Goal: Transaction & Acquisition: Purchase product/service

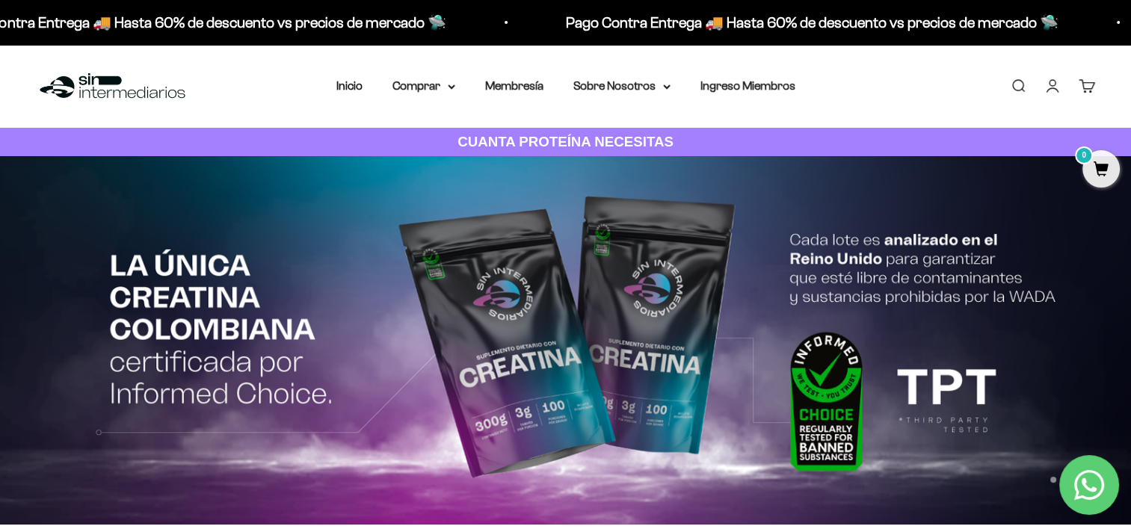
click at [1027, 84] on link "Buscar" at bounding box center [1018, 86] width 16 height 16
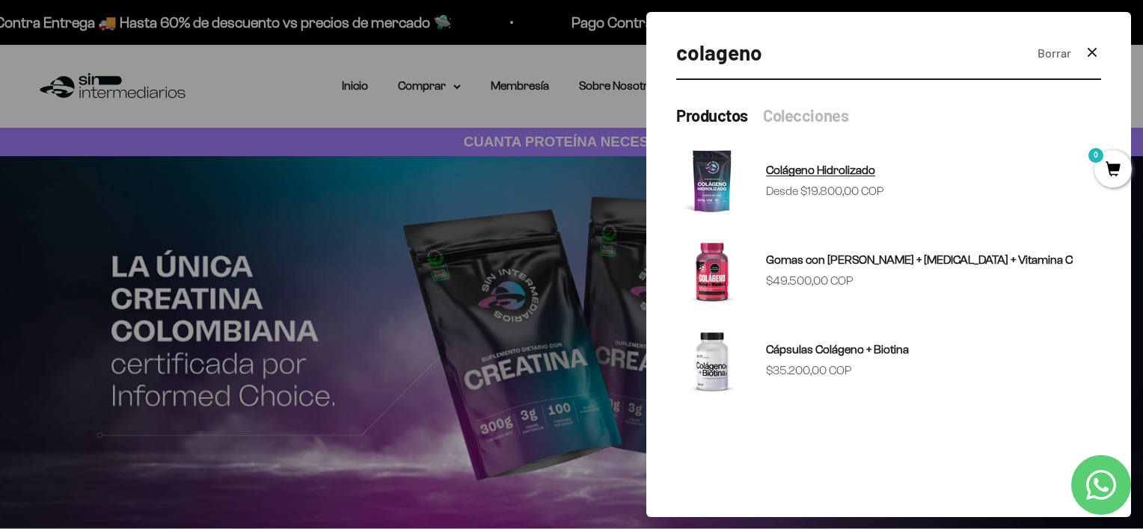
type input "colageno"
click at [769, 169] on span "Colágeno Hidrolizado" at bounding box center [820, 170] width 109 height 13
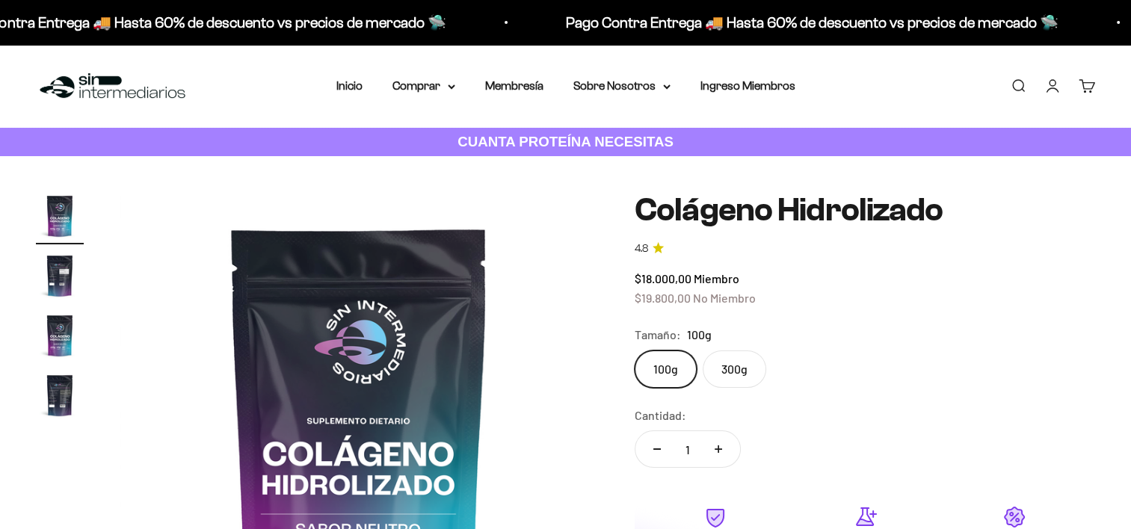
scroll to position [138, 0]
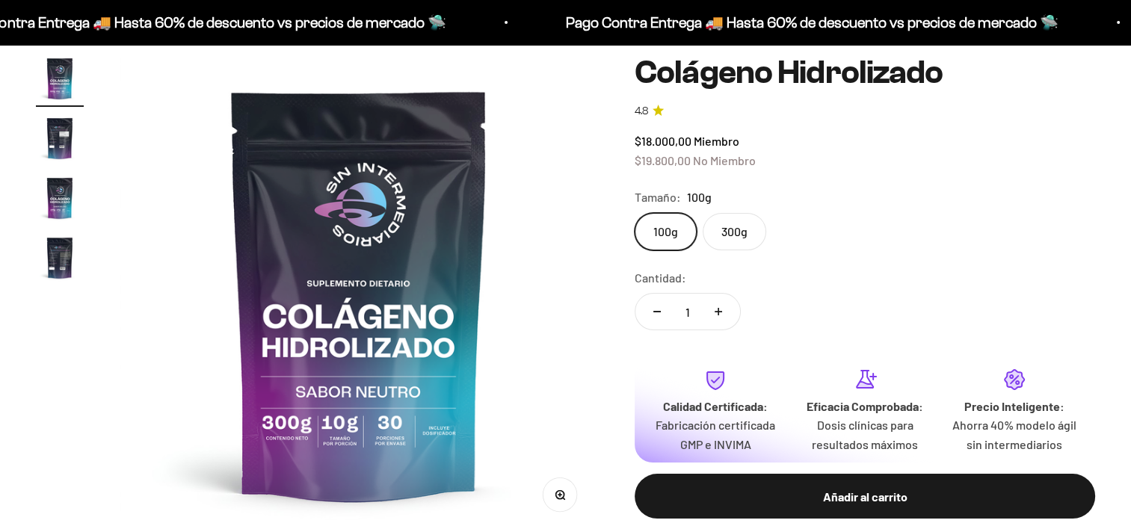
click at [734, 220] on label "300g" at bounding box center [735, 231] width 64 height 37
click at [635, 213] on input "300g" at bounding box center [634, 212] width 1 height 1
radio input "true"
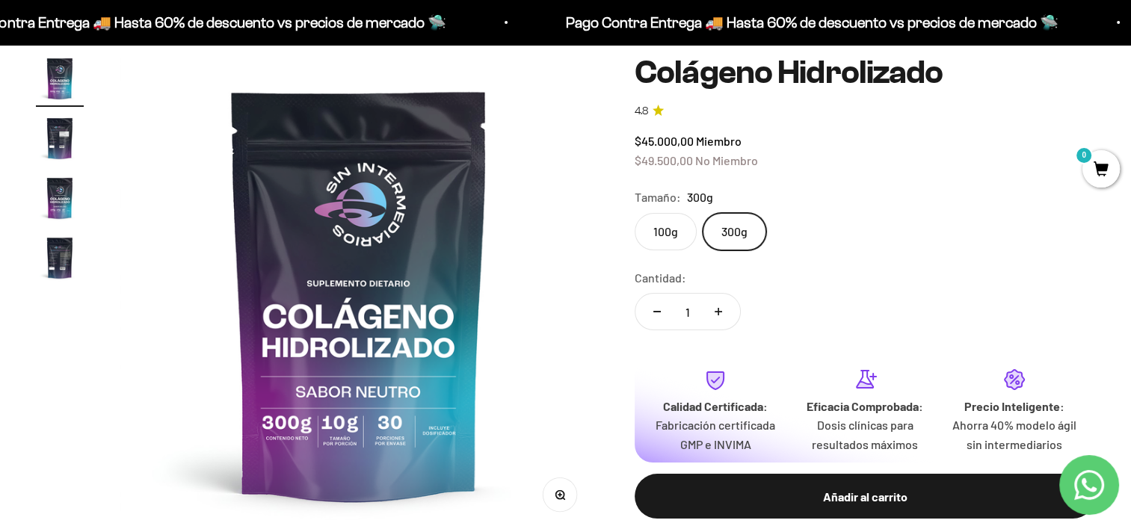
click at [668, 226] on label "100g" at bounding box center [666, 231] width 62 height 37
click at [635, 213] on input "100g" at bounding box center [634, 212] width 1 height 1
click at [728, 230] on label "300g" at bounding box center [735, 231] width 64 height 37
click at [635, 213] on input "300g" at bounding box center [634, 212] width 1 height 1
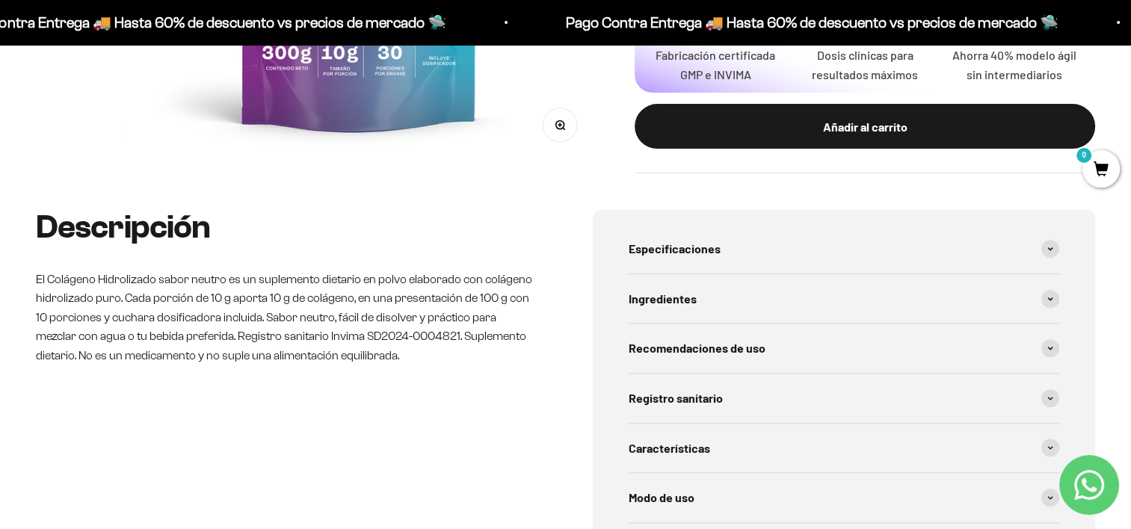
scroll to position [319, 0]
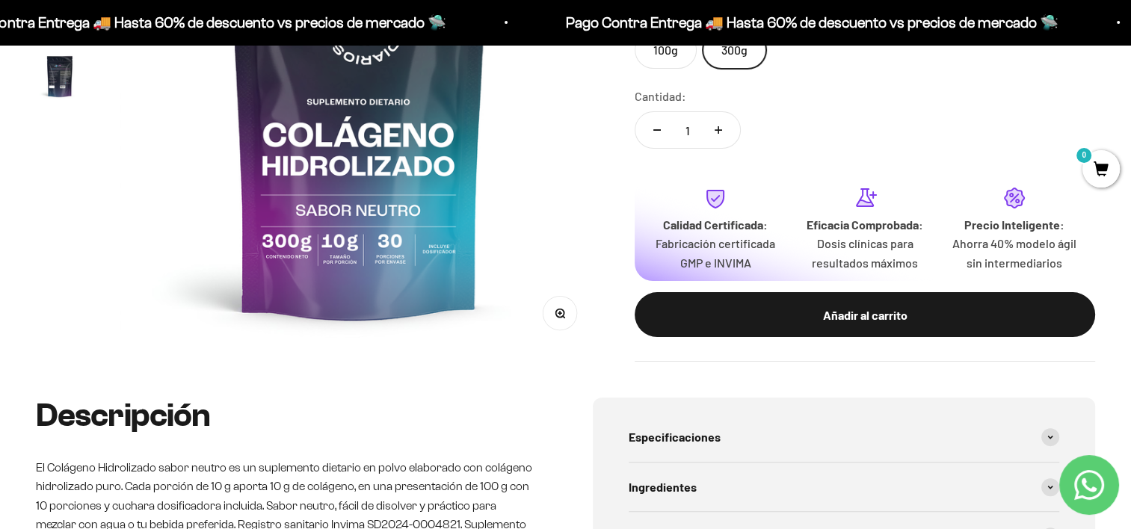
click at [969, 287] on div "Calidad Certificada: Fabricación certificada GMP e INVIMA Eficacia Comprobada: …" at bounding box center [865, 257] width 461 height 160
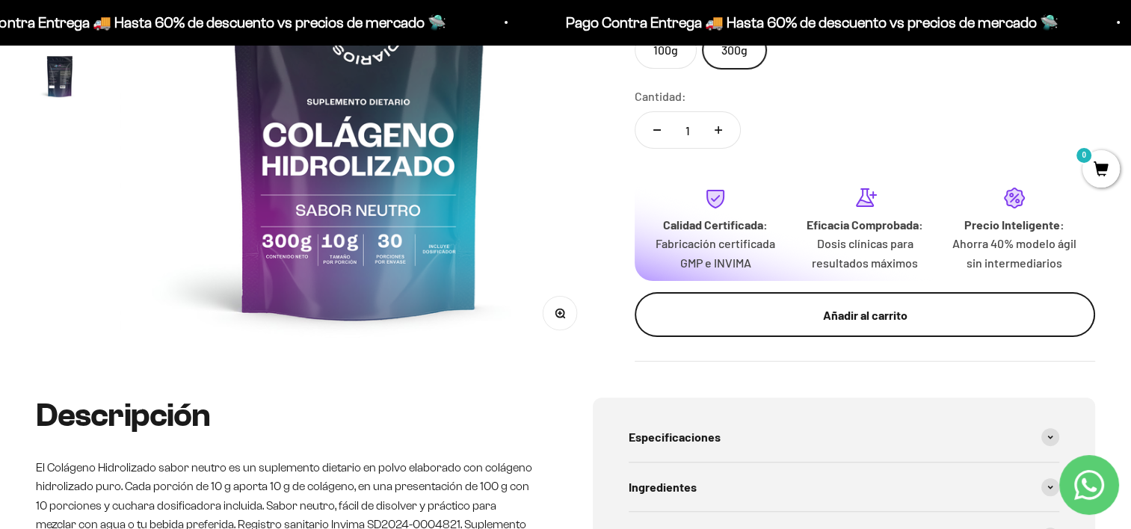
click at [956, 301] on button "Añadir al carrito" at bounding box center [865, 314] width 461 height 45
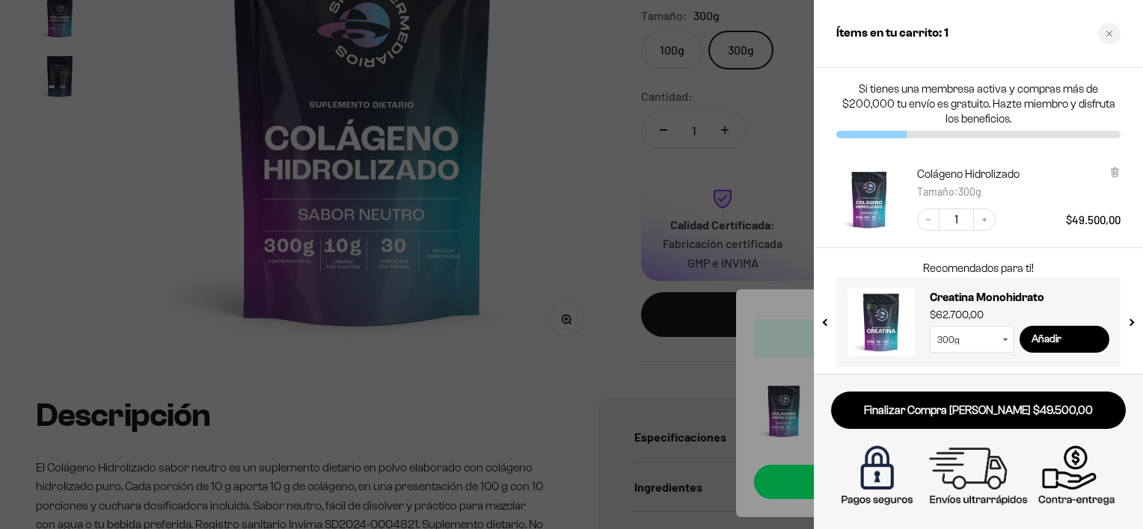
click at [638, 164] on div at bounding box center [571, 264] width 1143 height 529
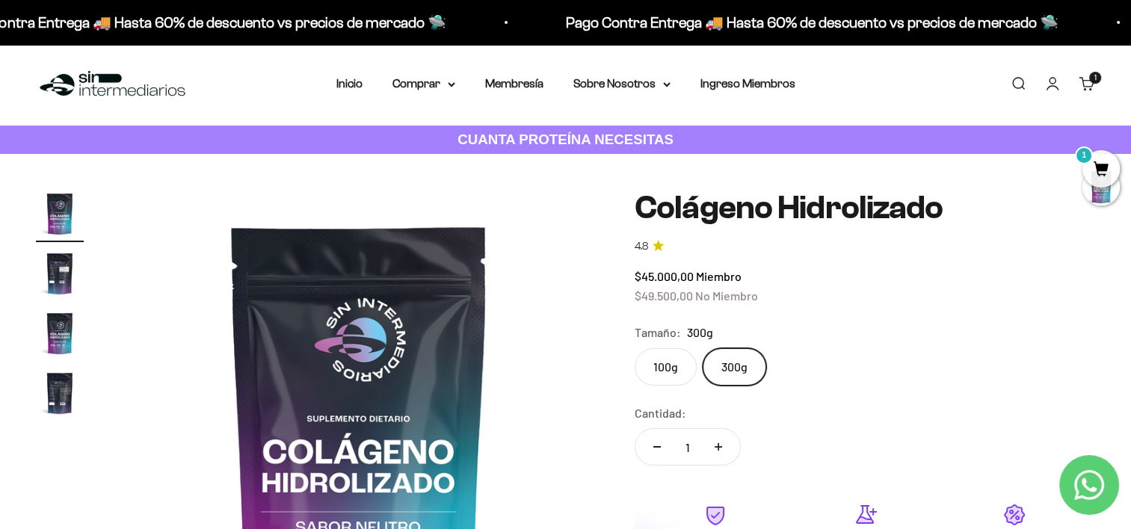
scroll to position [0, 0]
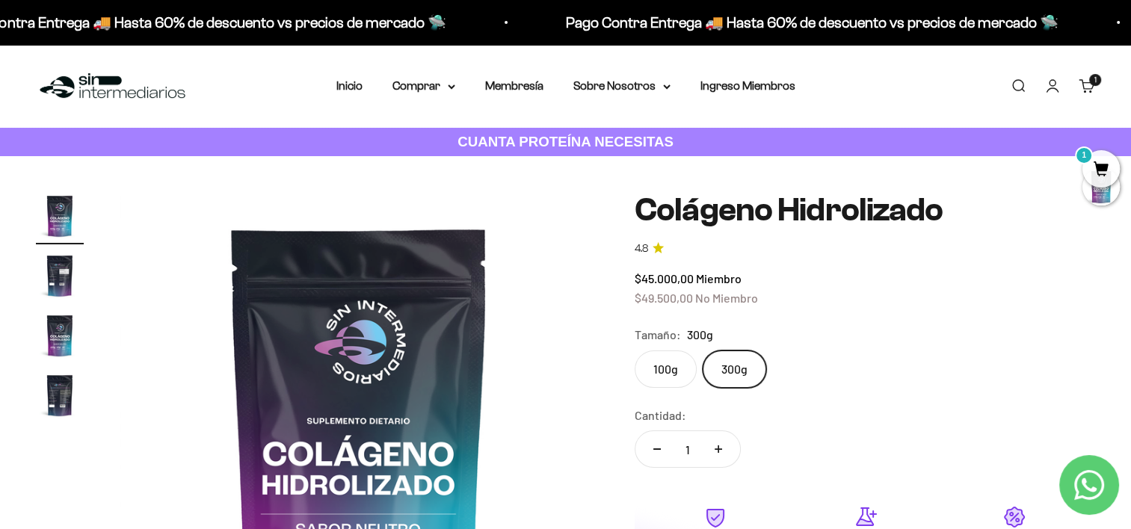
click at [1054, 80] on link "Iniciar sesión" at bounding box center [1053, 86] width 16 height 16
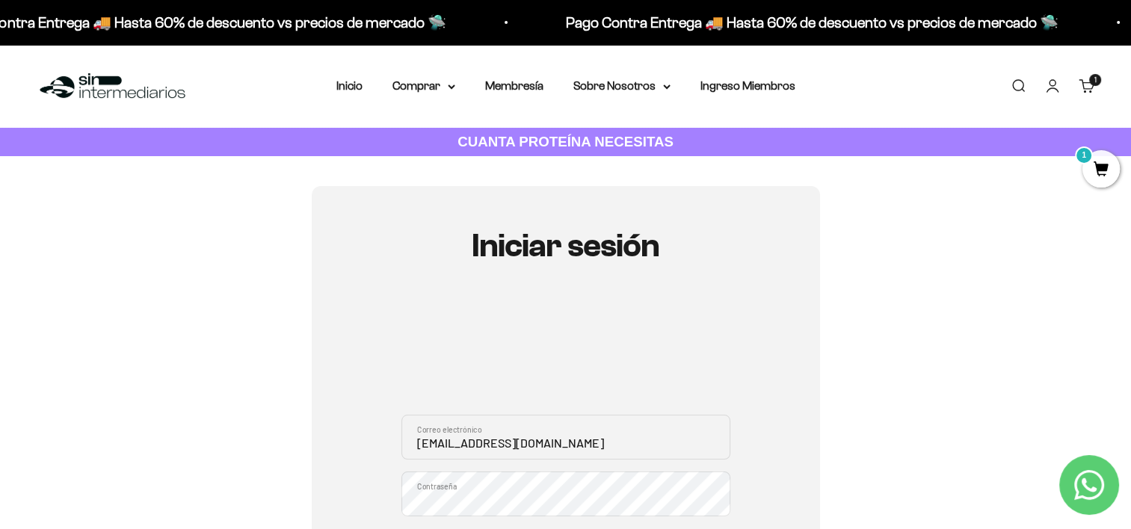
type input "santy_280512@hotmail.com"
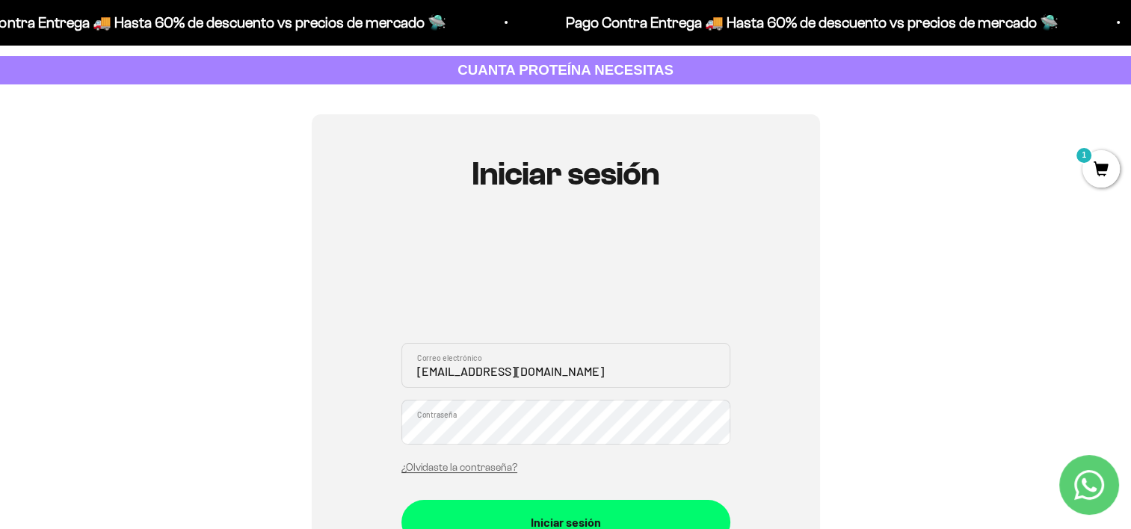
scroll to position [91, 0]
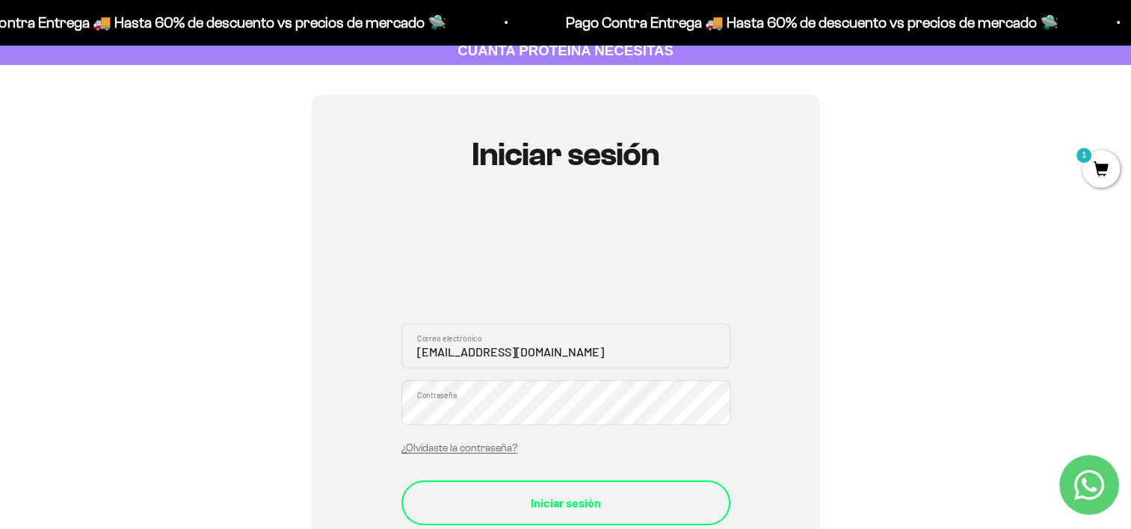
click at [526, 495] on div "Iniciar sesión" at bounding box center [565, 503] width 269 height 19
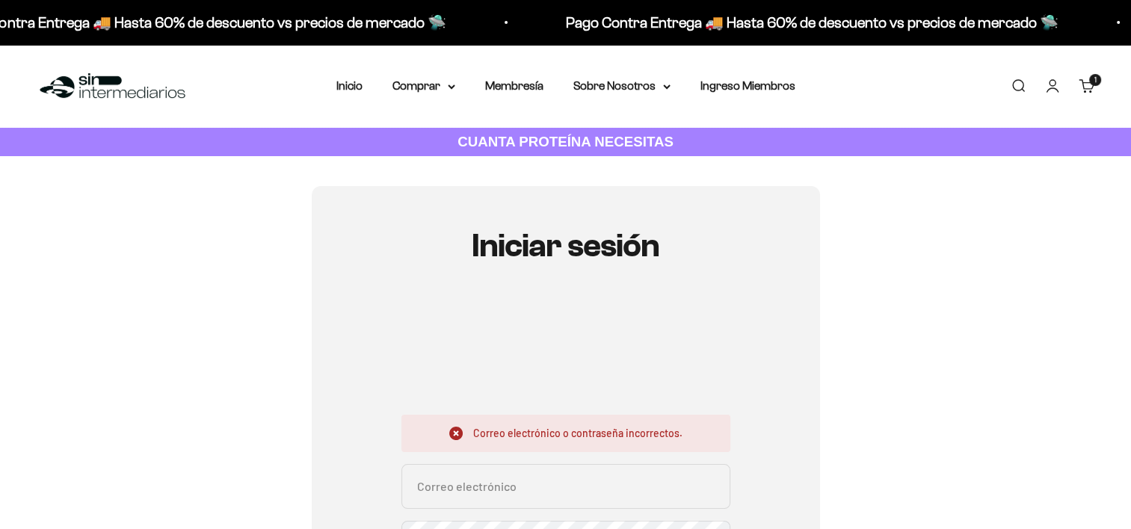
scroll to position [68, 0]
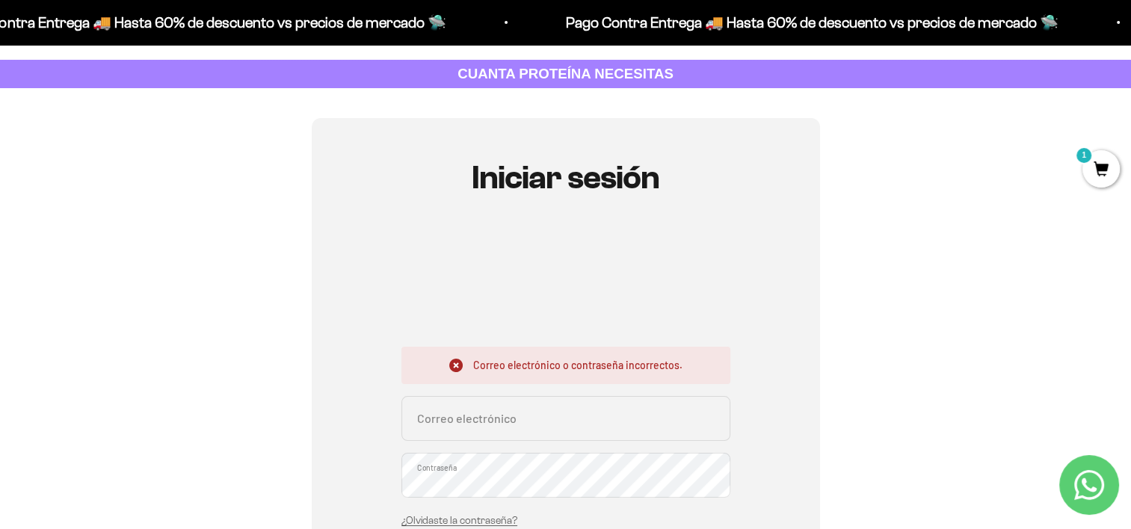
click at [535, 416] on input "Correo electrónico" at bounding box center [566, 418] width 329 height 45
type input "santy_280512@hotmail.com"
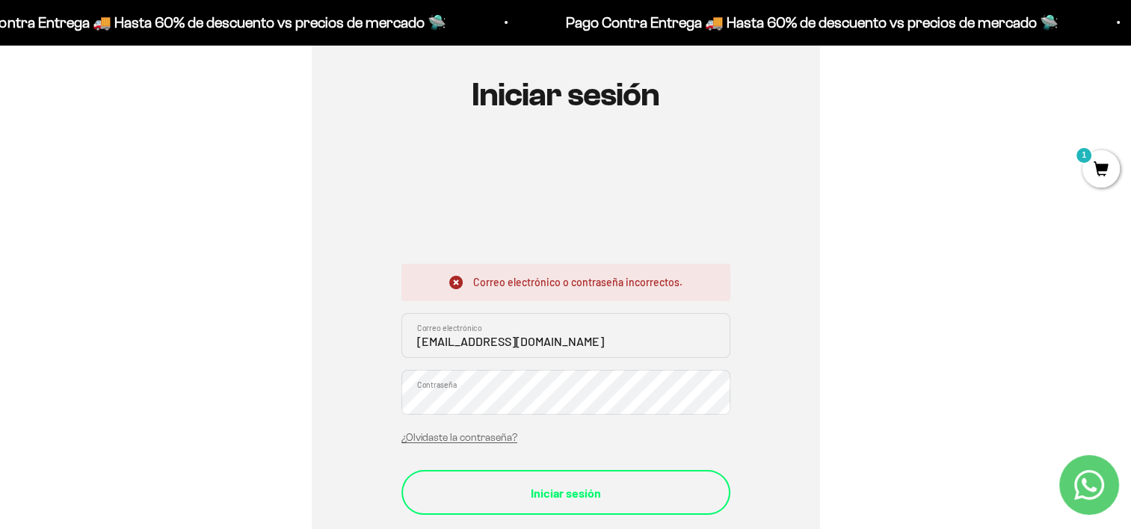
click at [488, 498] on div "Iniciar sesión" at bounding box center [565, 493] width 269 height 19
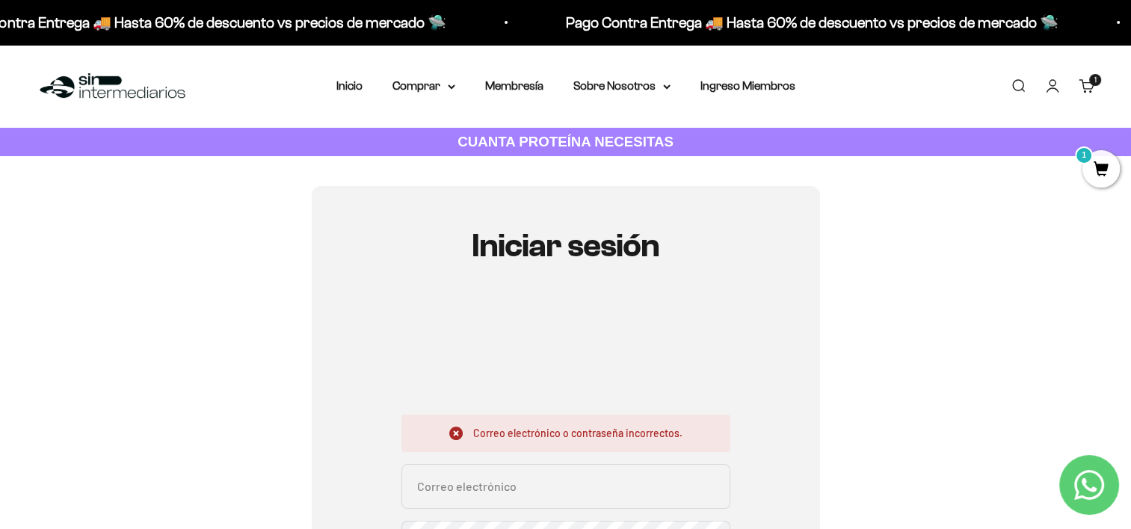
click at [473, 469] on input "Correo electrónico" at bounding box center [566, 486] width 329 height 45
type input "[EMAIL_ADDRESS][DOMAIN_NAME]"
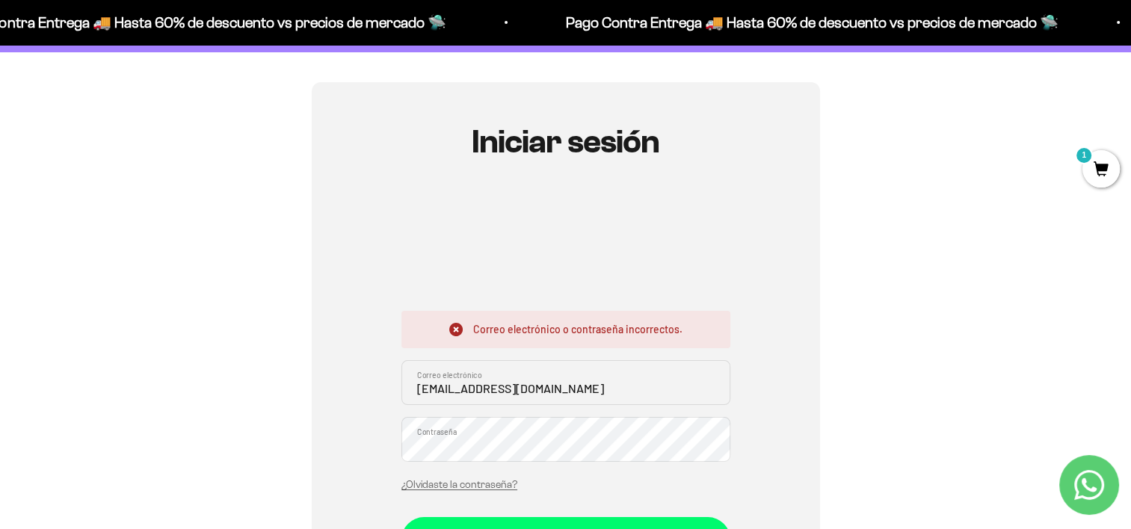
scroll to position [144, 0]
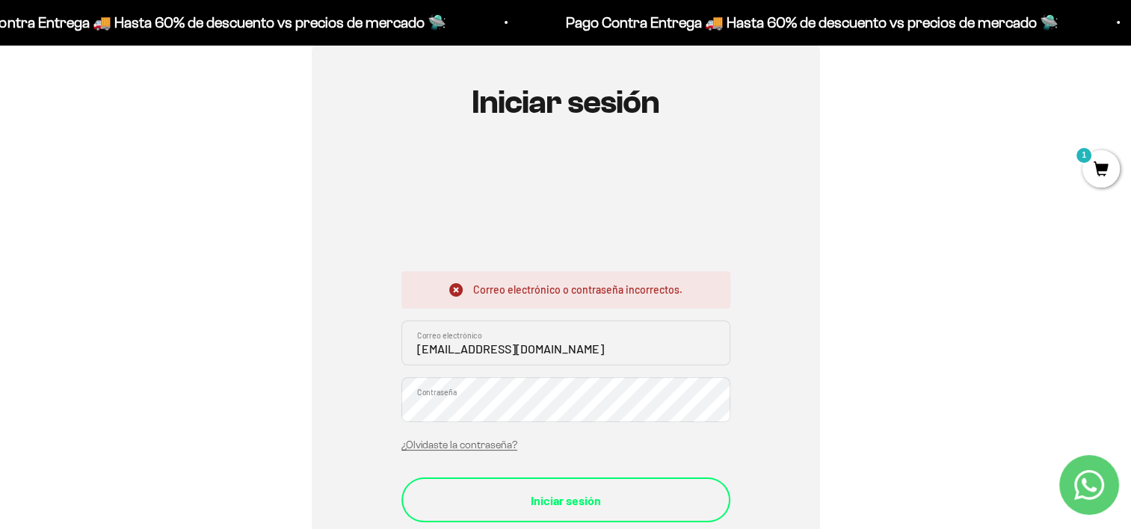
click at [595, 485] on button "Iniciar sesión" at bounding box center [566, 500] width 329 height 45
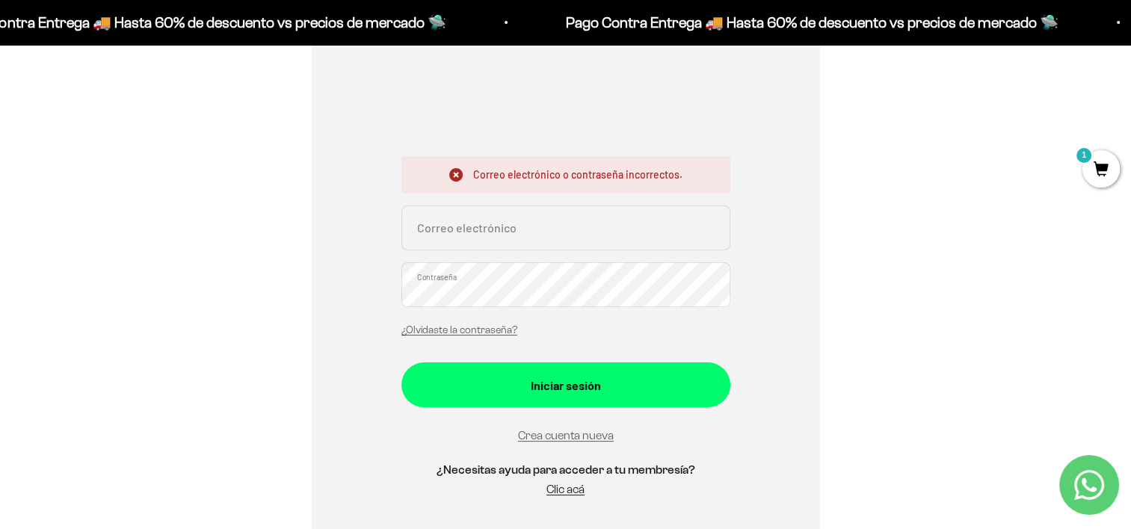
scroll to position [279, 0]
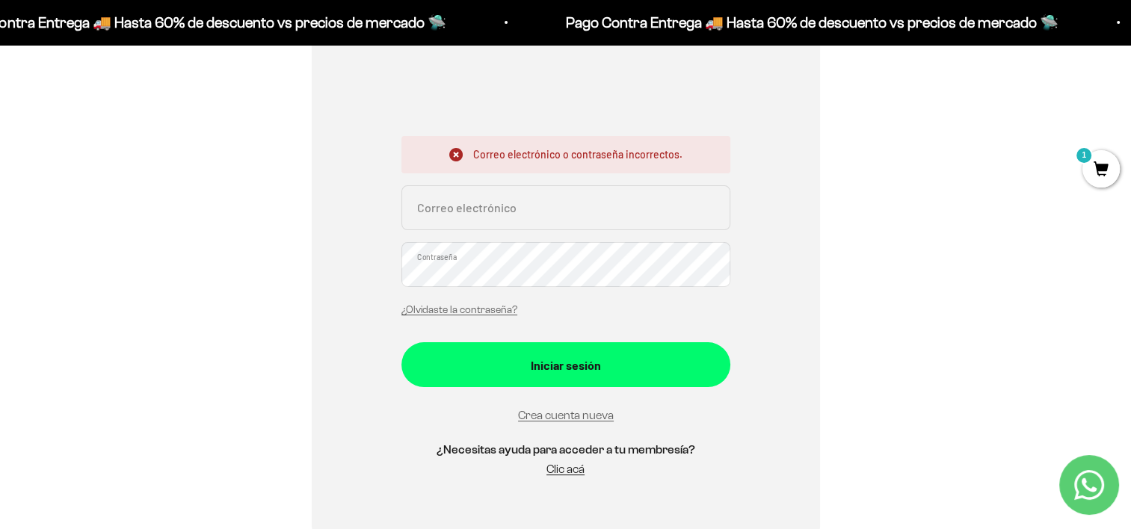
click at [590, 226] on input "Correo electrónico" at bounding box center [566, 207] width 329 height 45
type input "[EMAIL_ADDRESS][DOMAIN_NAME]"
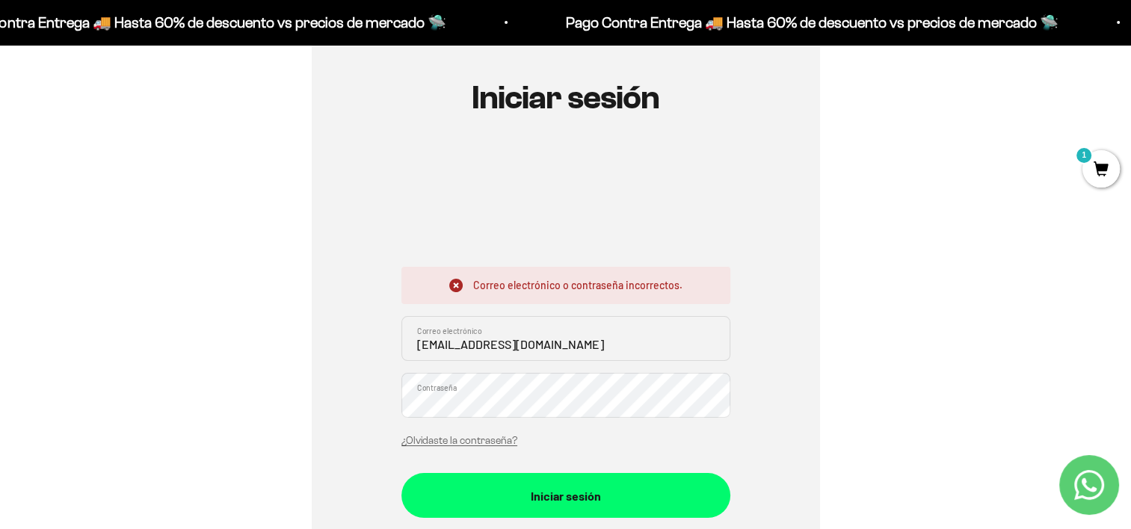
scroll to position [150, 0]
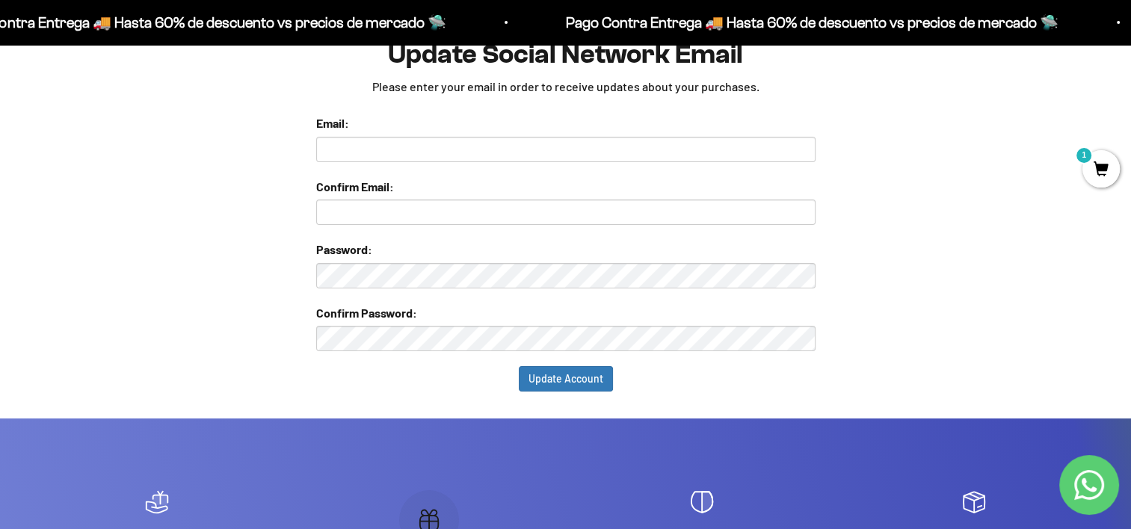
scroll to position [80, 0]
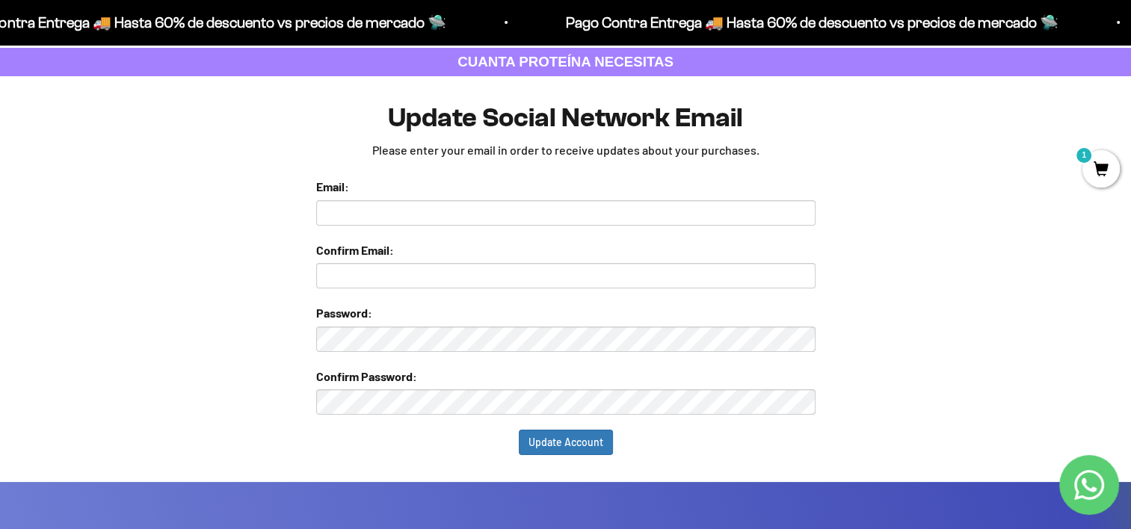
click at [505, 160] on div "Update Social Network Email Please enter your email in order to receive updates…" at bounding box center [565, 279] width 499 height 352
click at [470, 213] on input "text" at bounding box center [565, 212] width 499 height 25
type input "[EMAIL_ADDRESS][DOMAIN_NAME]"
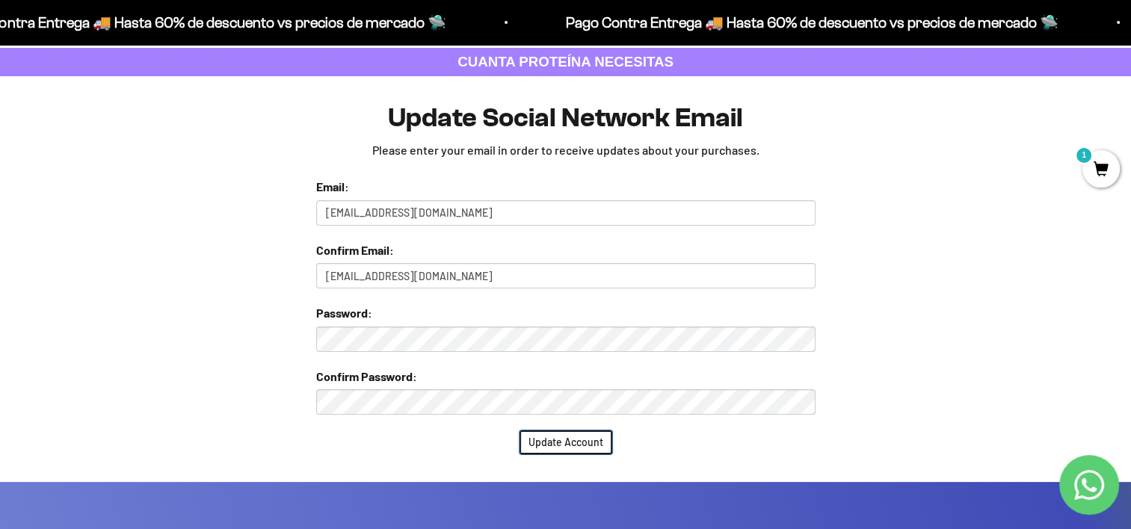
click at [598, 443] on input "Update Account" at bounding box center [566, 442] width 94 height 25
click at [544, 437] on input "Update Account" at bounding box center [566, 442] width 94 height 25
click at [544, 415] on form "Email: santy_280512@hotmail.com Confirm Email: santy_280512@hotmail.com Passwor…" at bounding box center [565, 316] width 499 height 278
click at [561, 453] on input "Update Account" at bounding box center [566, 442] width 94 height 25
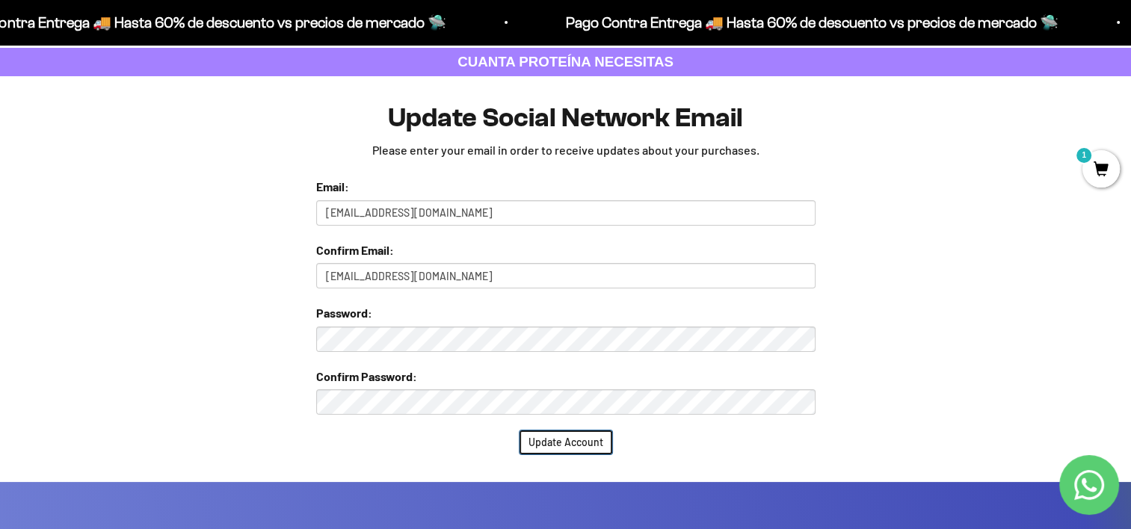
click at [573, 448] on input "Update Account" at bounding box center [566, 442] width 94 height 25
click at [575, 449] on input "Update Account" at bounding box center [566, 442] width 94 height 25
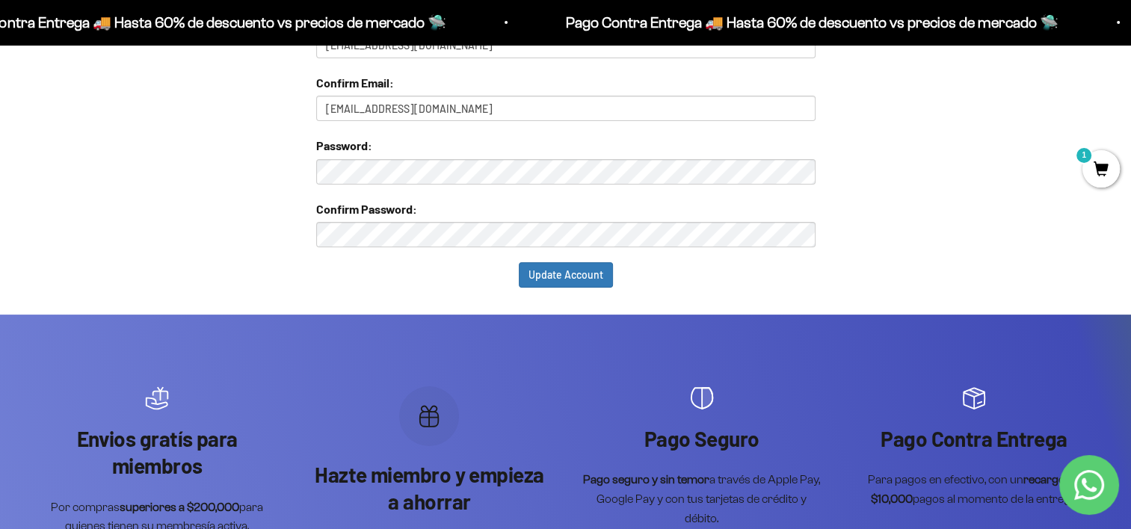
scroll to position [0, 0]
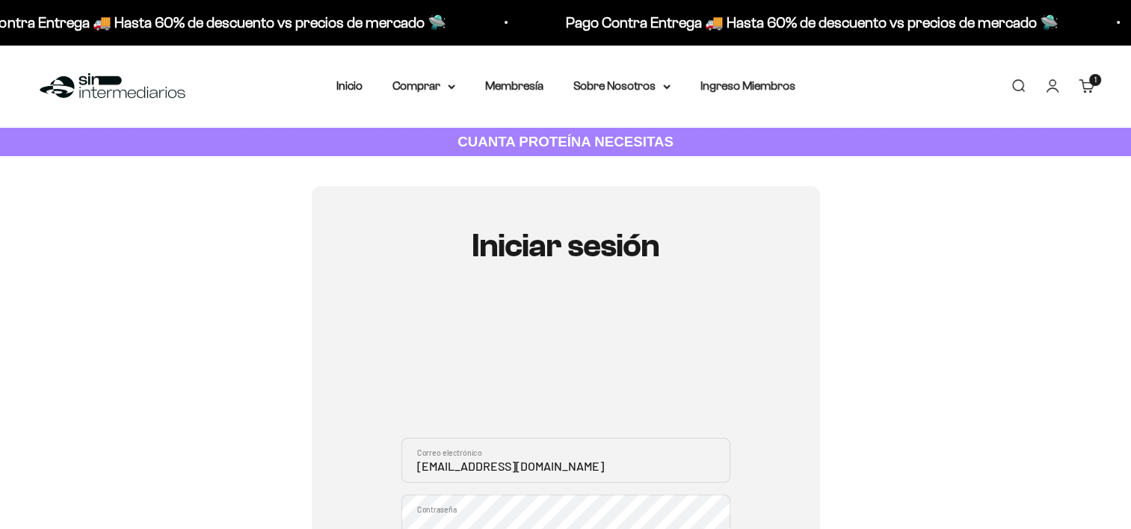
scroll to position [112, 0]
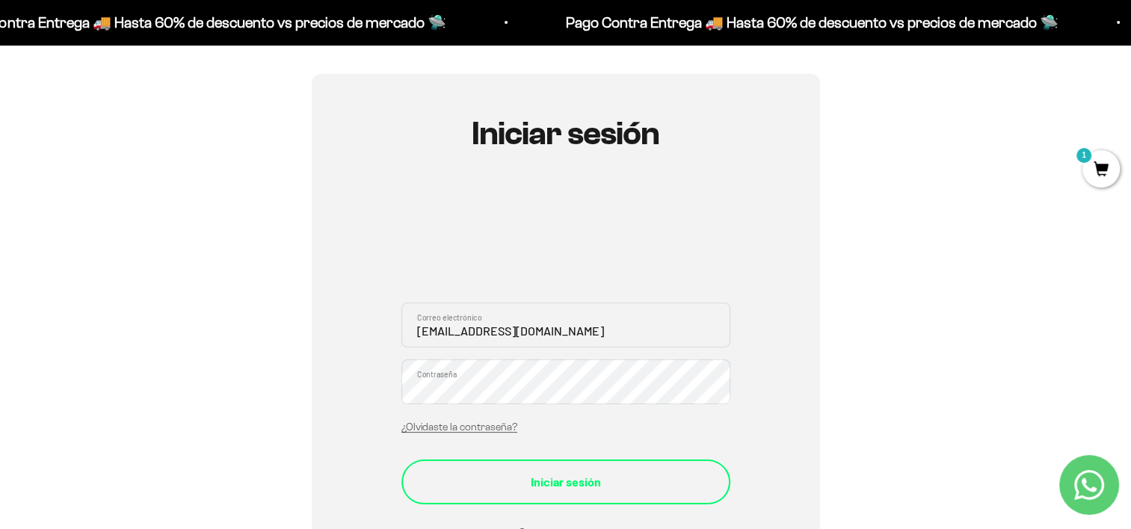
click at [544, 491] on button "Iniciar sesión" at bounding box center [566, 482] width 329 height 45
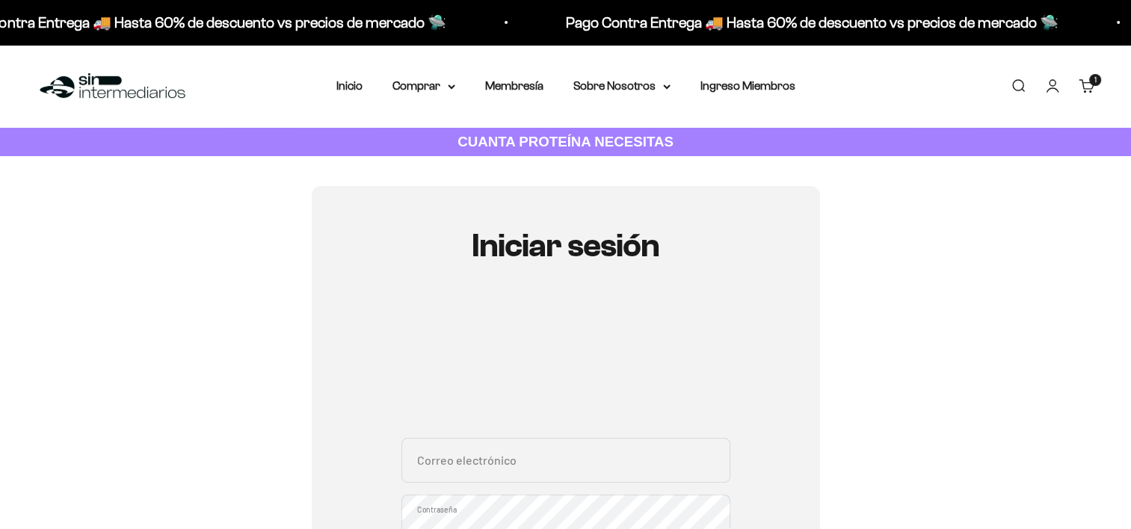
type input "[EMAIL_ADDRESS][DOMAIN_NAME]"
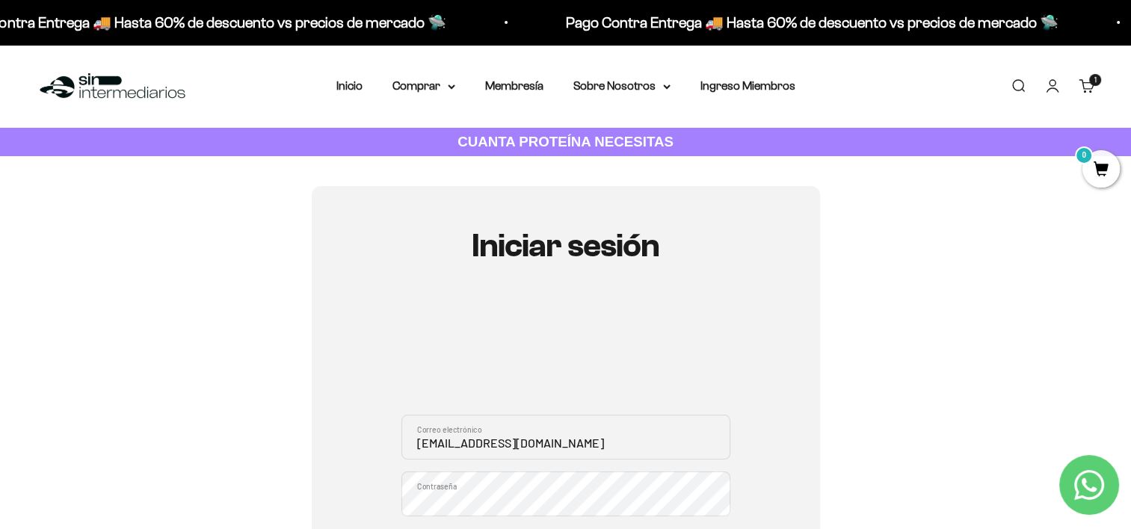
click at [721, 407] on div "santy_280512@hotmail.com Correo electrónico Contraseña ¿Olvidaste la contraseña…" at bounding box center [566, 512] width 329 height 422
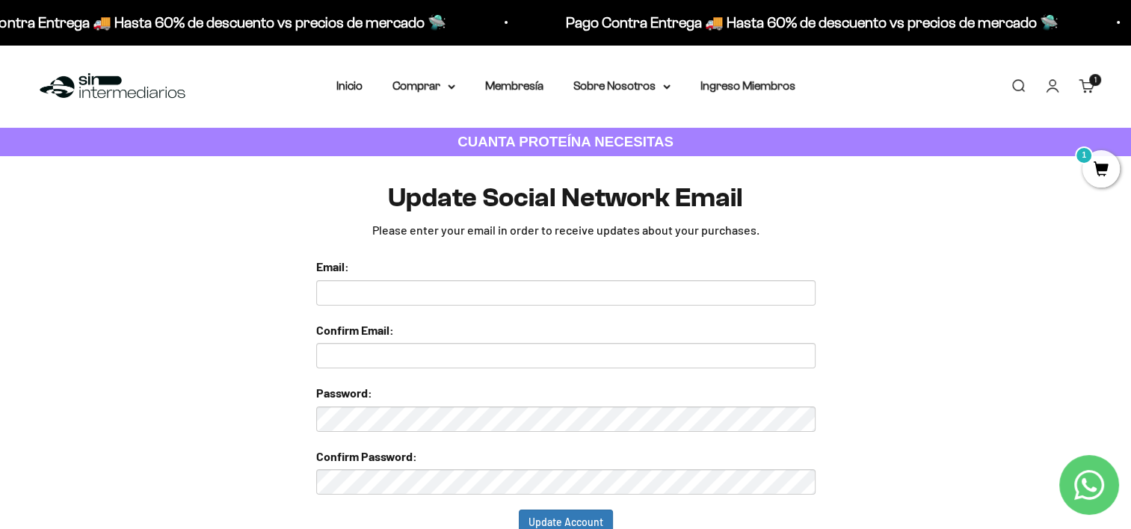
click at [1053, 90] on link "Iniciar sesión" at bounding box center [1053, 86] width 16 height 16
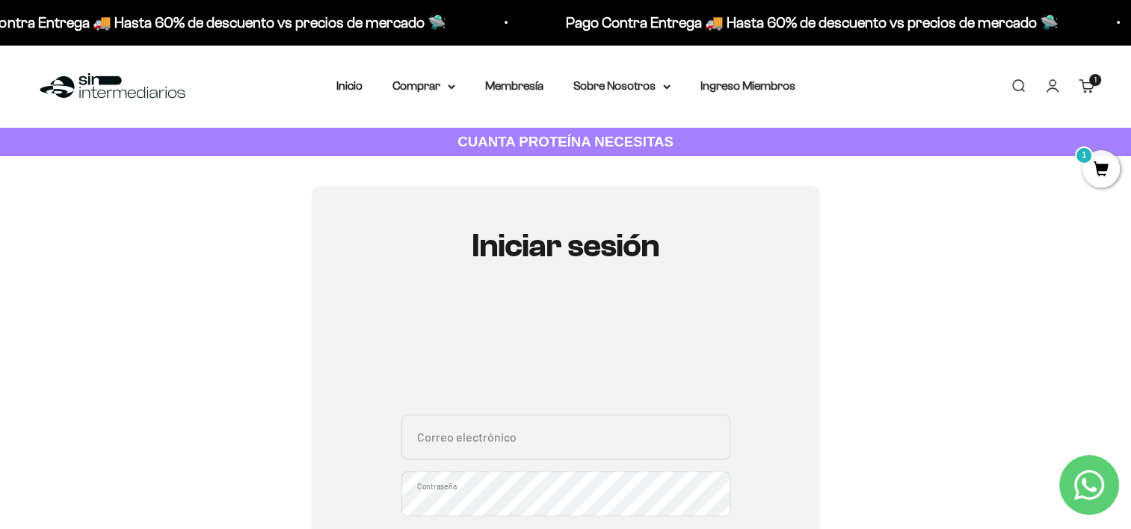
type input "[EMAIL_ADDRESS][DOMAIN_NAME]"
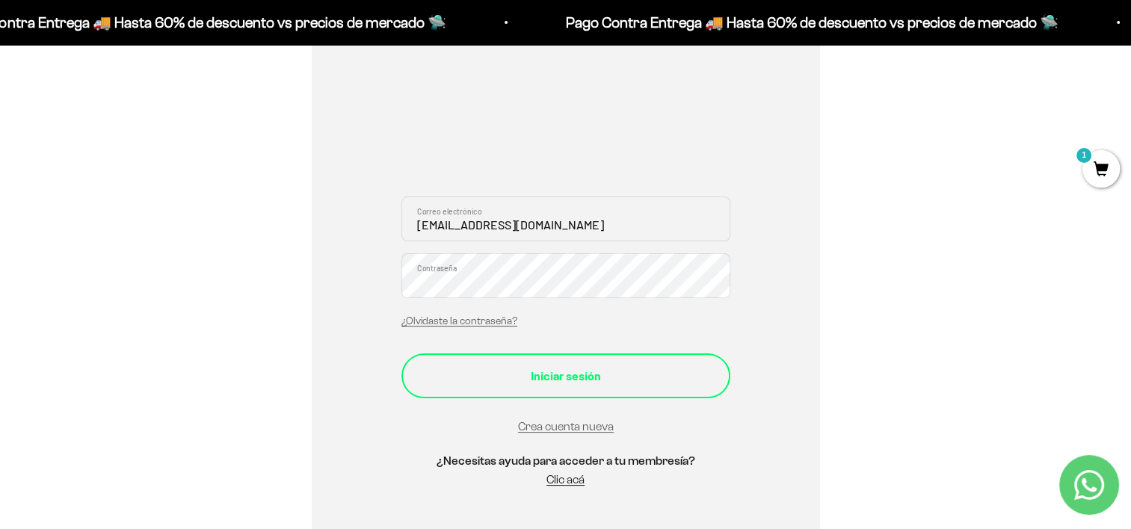
click at [586, 375] on div "Iniciar sesión" at bounding box center [565, 375] width 269 height 19
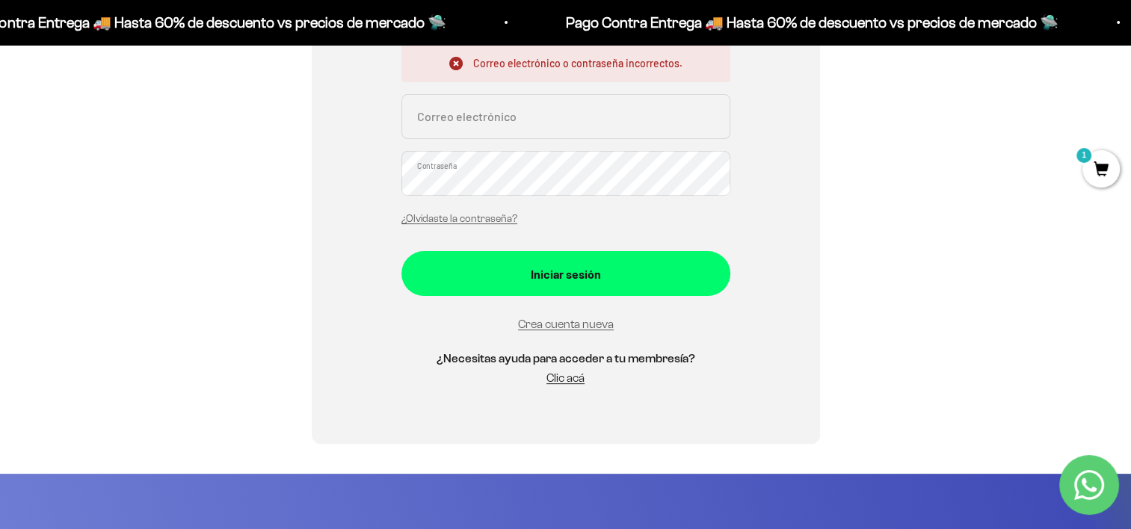
scroll to position [359, 0]
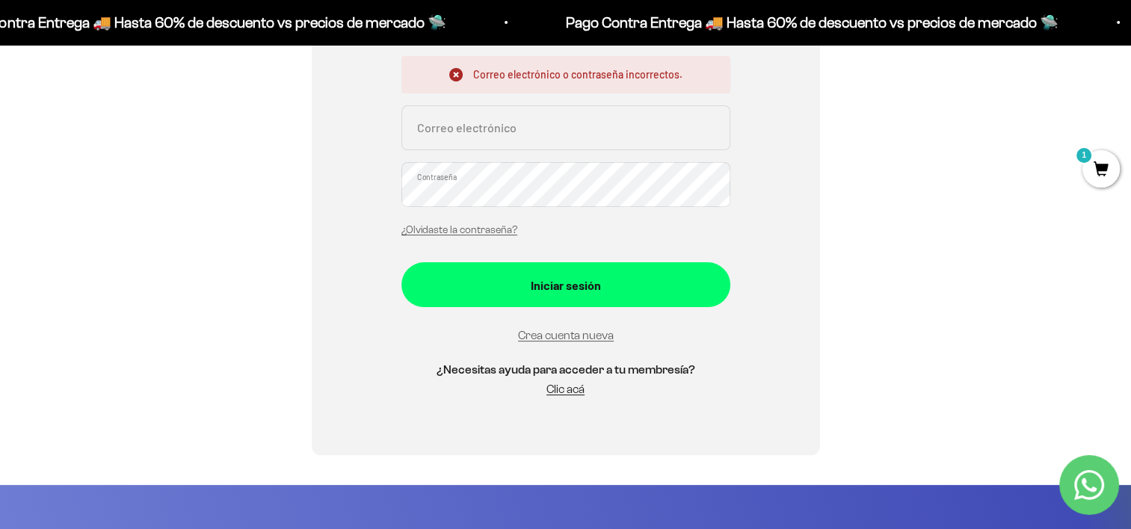
type input "[EMAIL_ADDRESS][DOMAIN_NAME]"
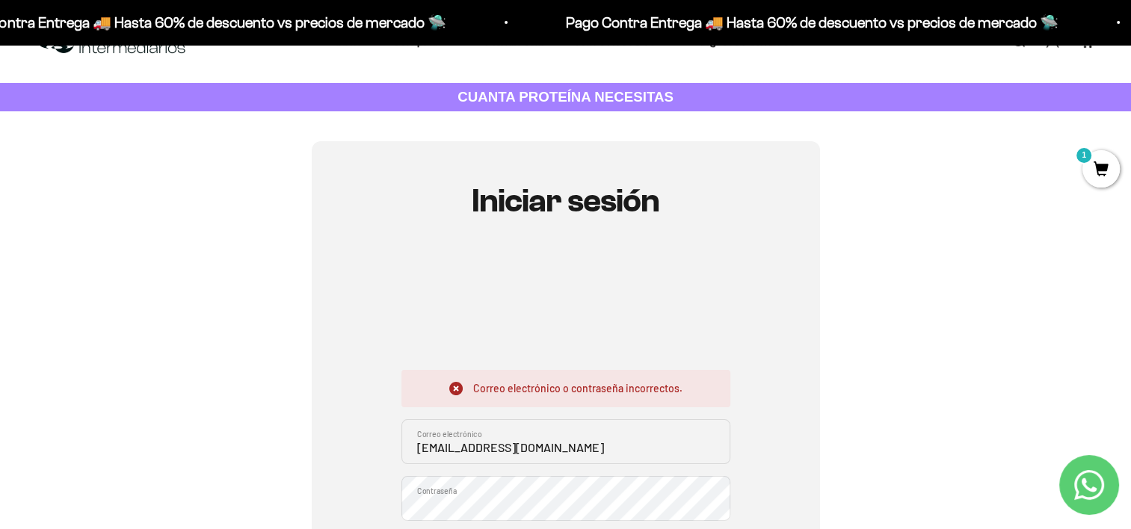
scroll to position [0, 0]
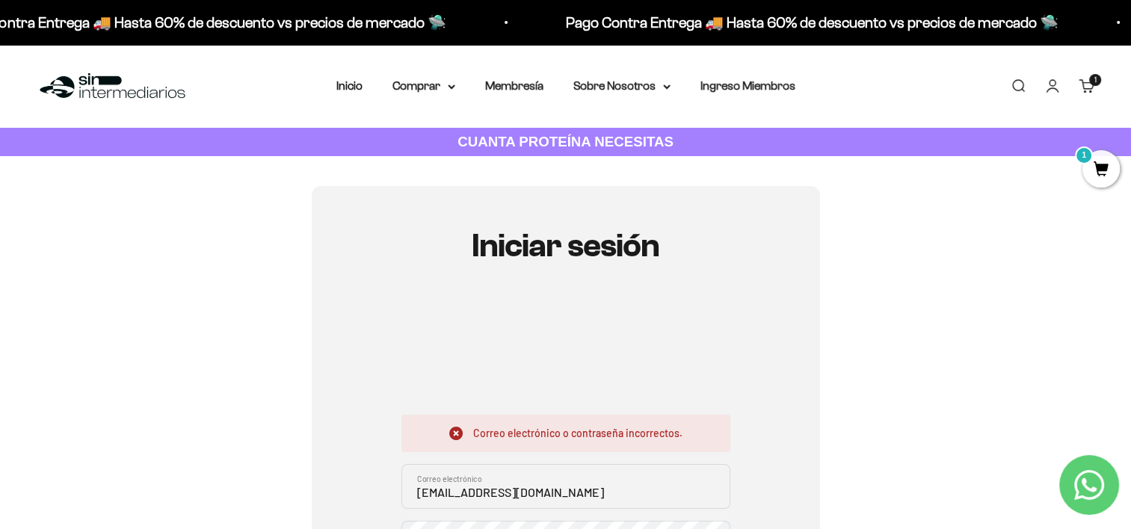
click at [1059, 88] on link "Iniciar sesión" at bounding box center [1053, 86] width 16 height 16
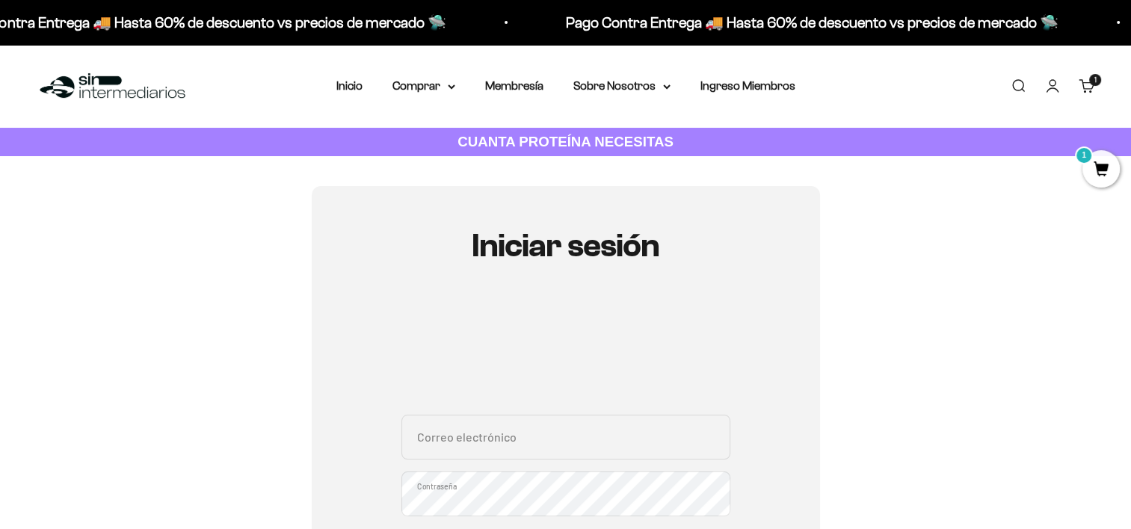
scroll to position [114, 0]
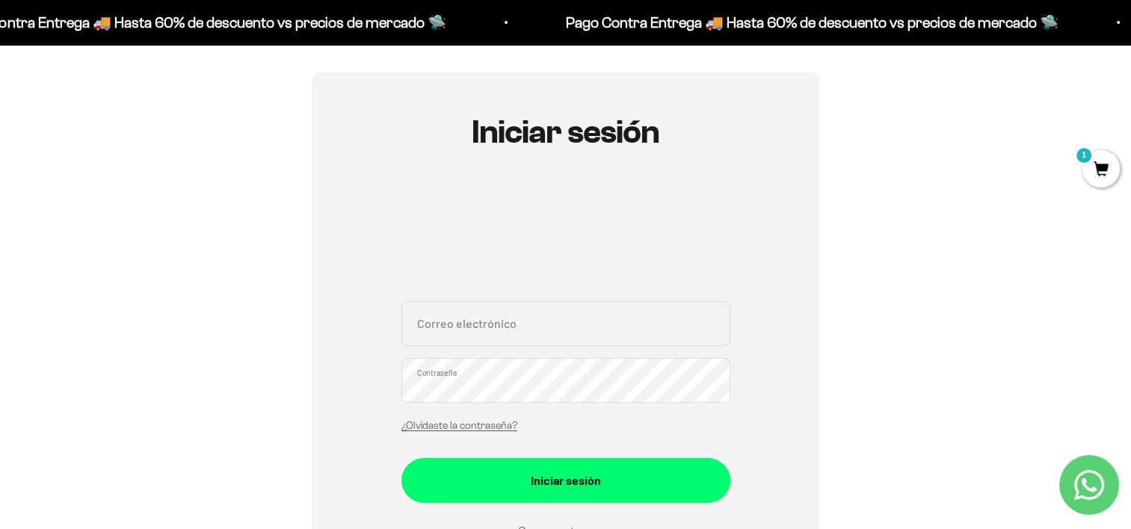
type input "[EMAIL_ADDRESS][DOMAIN_NAME]"
click at [749, 437] on div "Iniciar sesión santy_280512@hotmail.com Correo electrónico Contraseña ¿Olvidast…" at bounding box center [566, 362] width 508 height 579
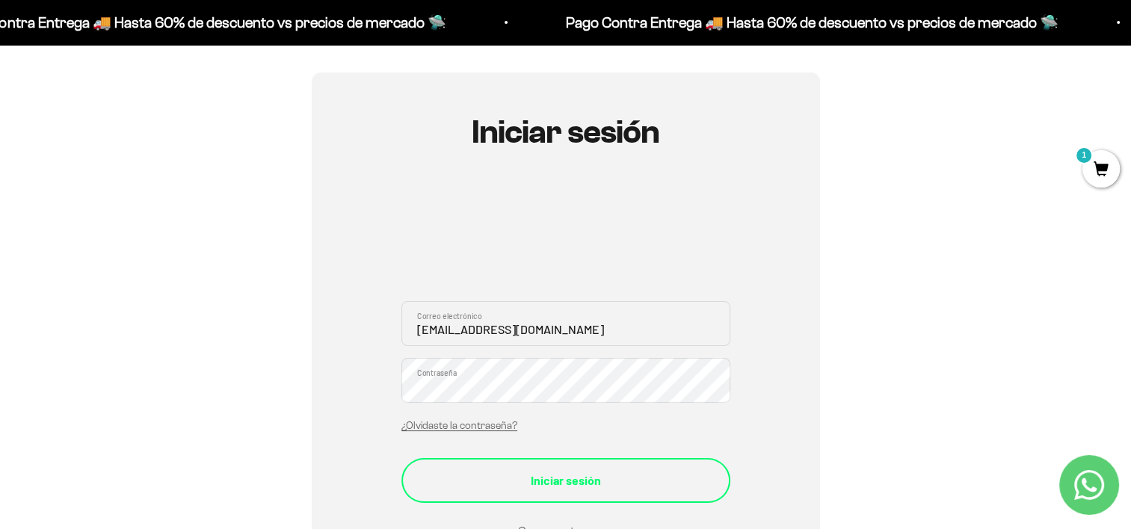
click at [523, 476] on div "Iniciar sesión" at bounding box center [565, 480] width 269 height 19
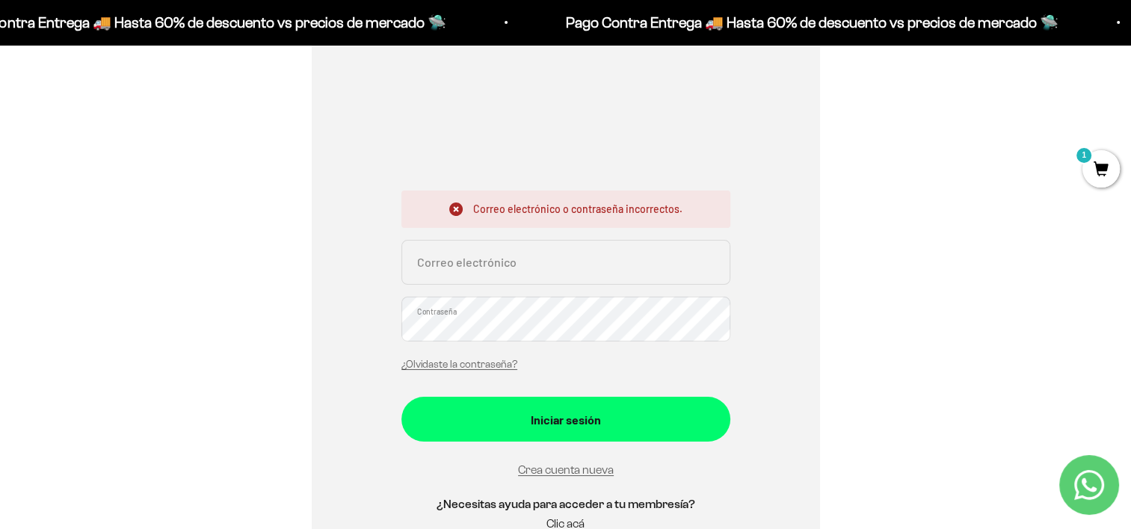
scroll to position [266, 0]
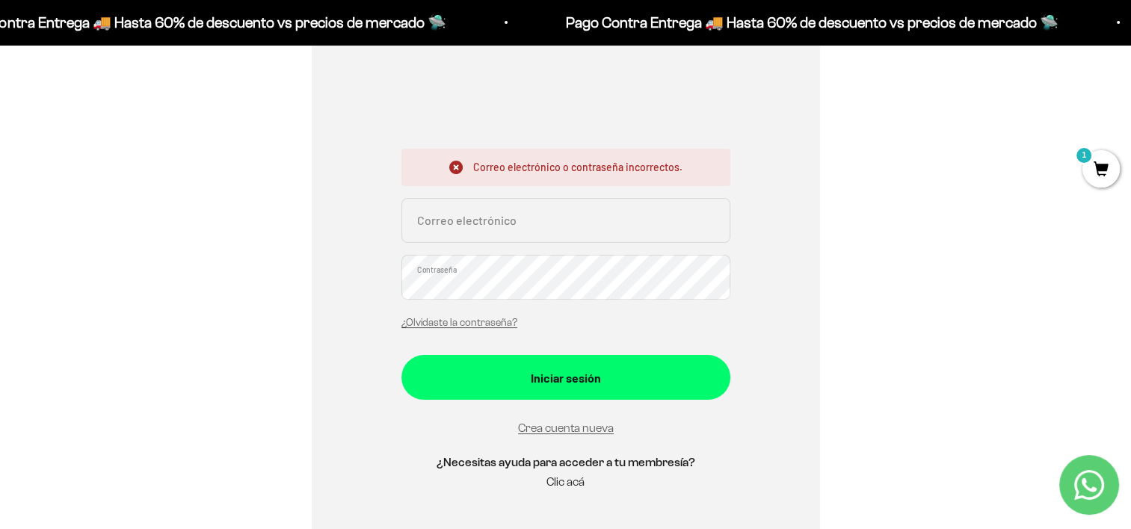
type input "[EMAIL_ADDRESS][DOMAIN_NAME]"
click at [560, 476] on link "Clic acá" at bounding box center [566, 482] width 38 height 13
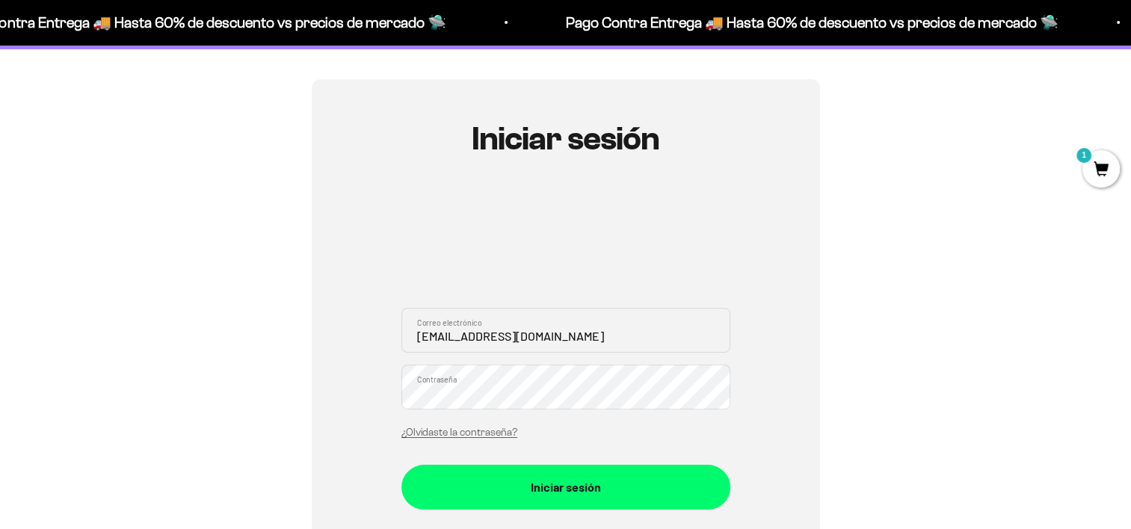
scroll to position [108, 0]
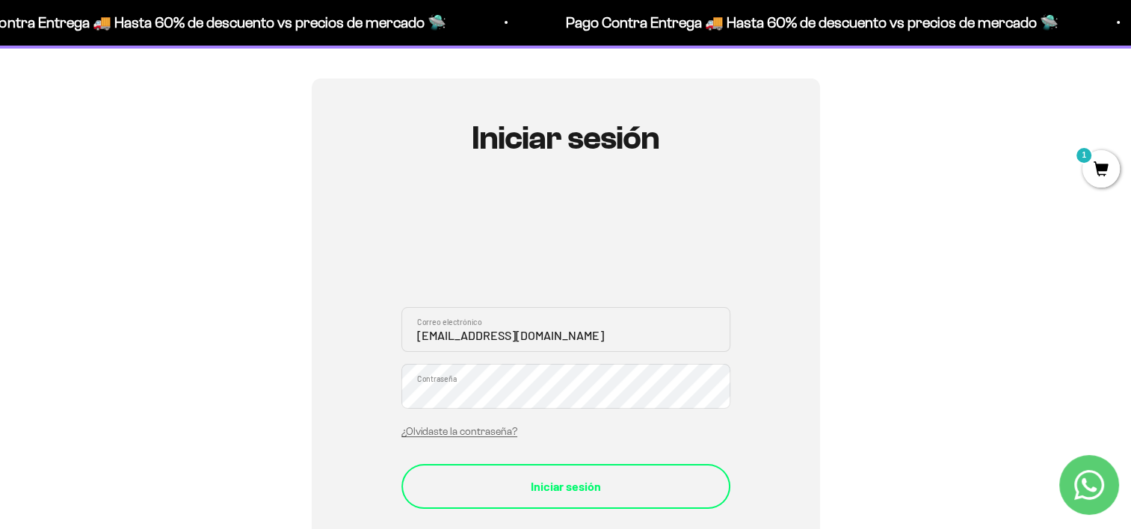
click at [590, 477] on div "Iniciar sesión" at bounding box center [565, 486] width 269 height 19
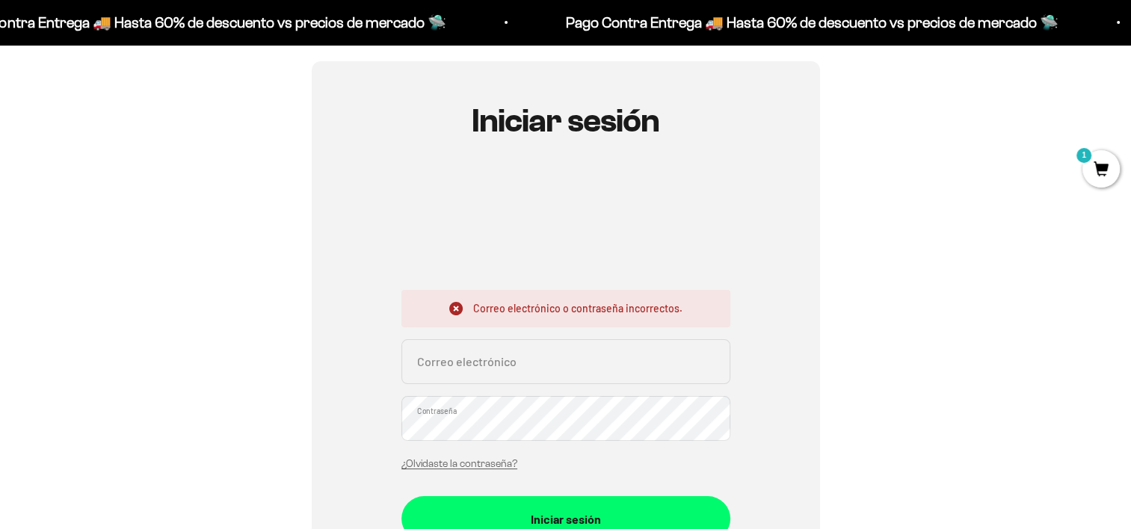
scroll to position [132, 0]
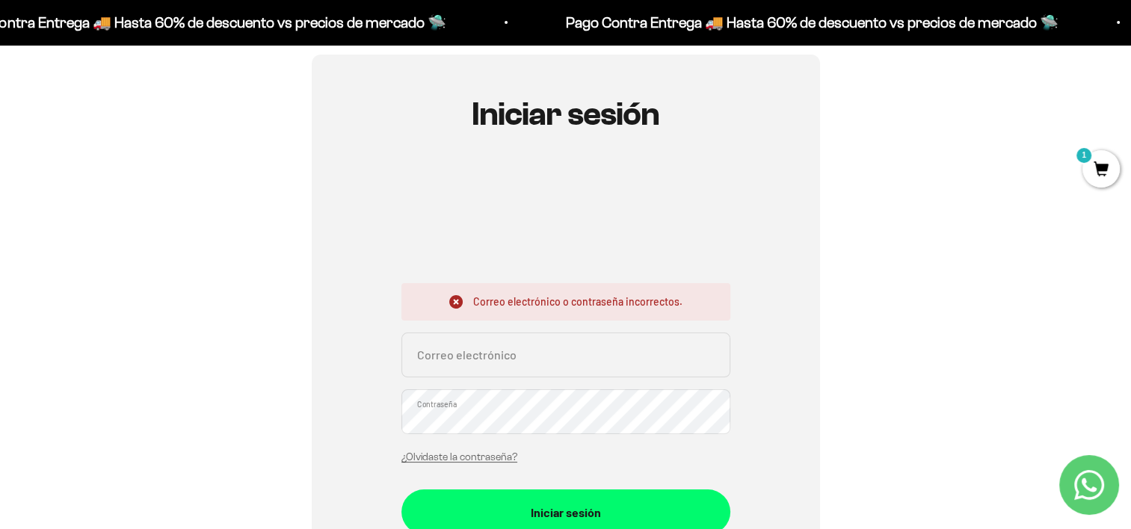
type input "[EMAIL_ADDRESS][DOMAIN_NAME]"
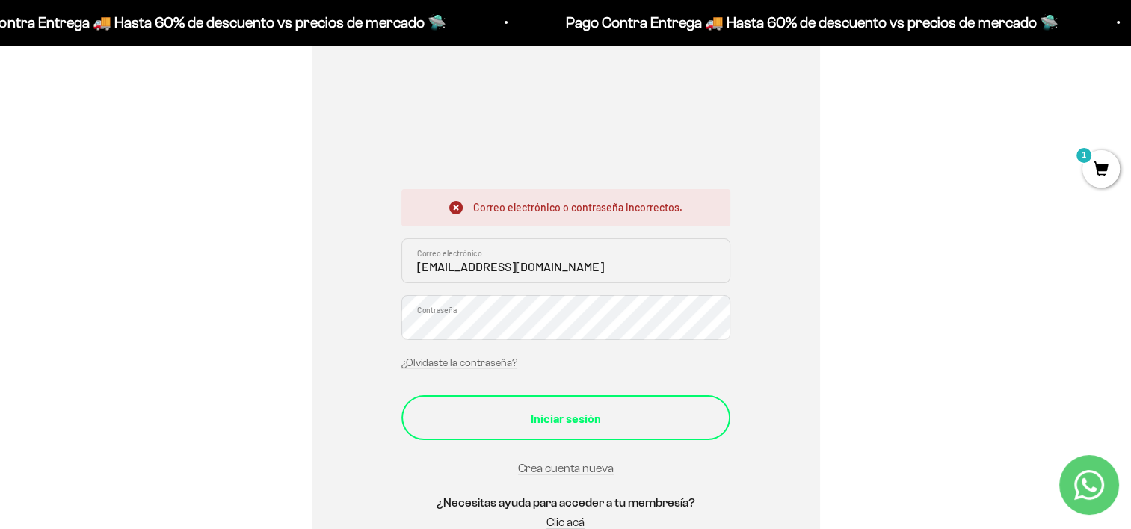
click at [571, 428] on button "Iniciar sesión" at bounding box center [566, 418] width 329 height 45
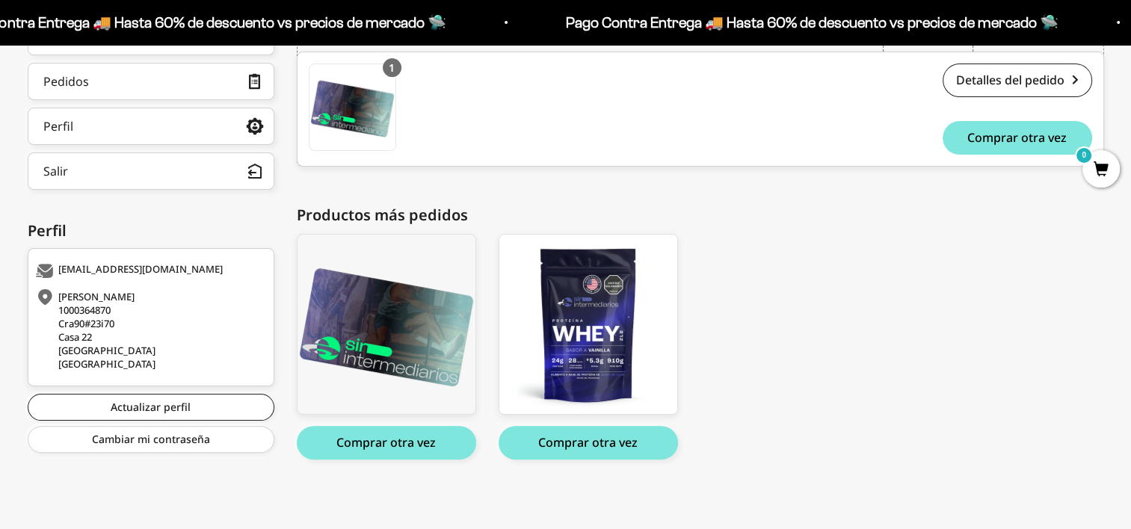
scroll to position [284, 0]
click at [775, 359] on div "Membresía Anual Membresía Anual $99,000.00 Comprar otra vez Proteína Whey - Vai…" at bounding box center [693, 346] width 793 height 226
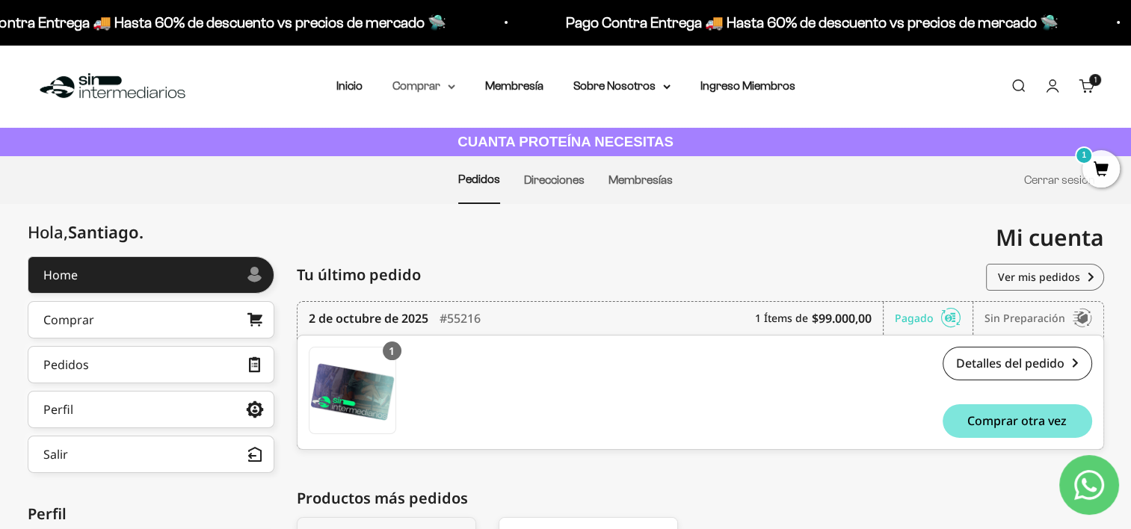
click at [412, 89] on summary "Comprar" at bounding box center [424, 85] width 63 height 19
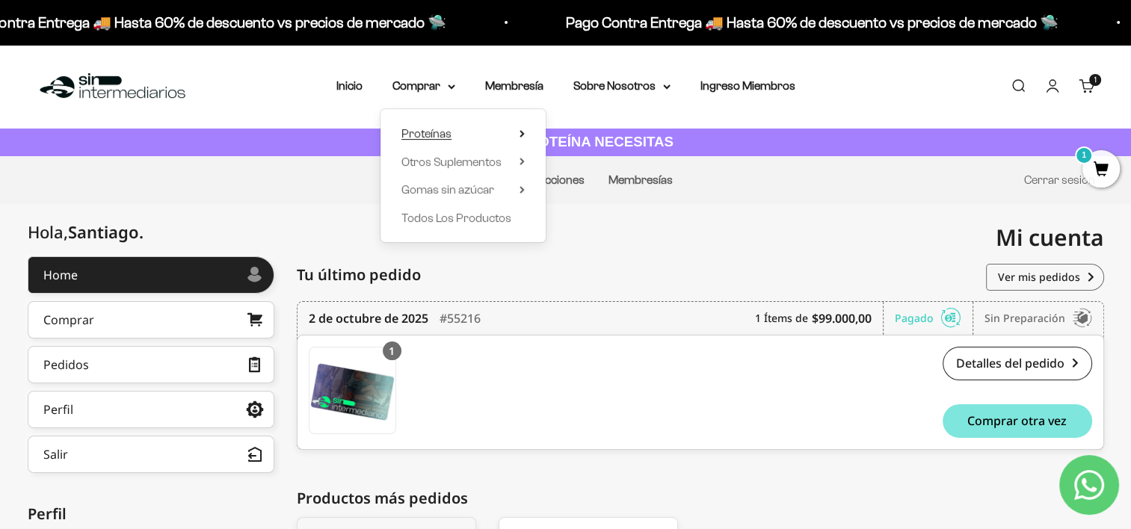
click at [451, 138] on span "Proteínas" at bounding box center [427, 133] width 50 height 13
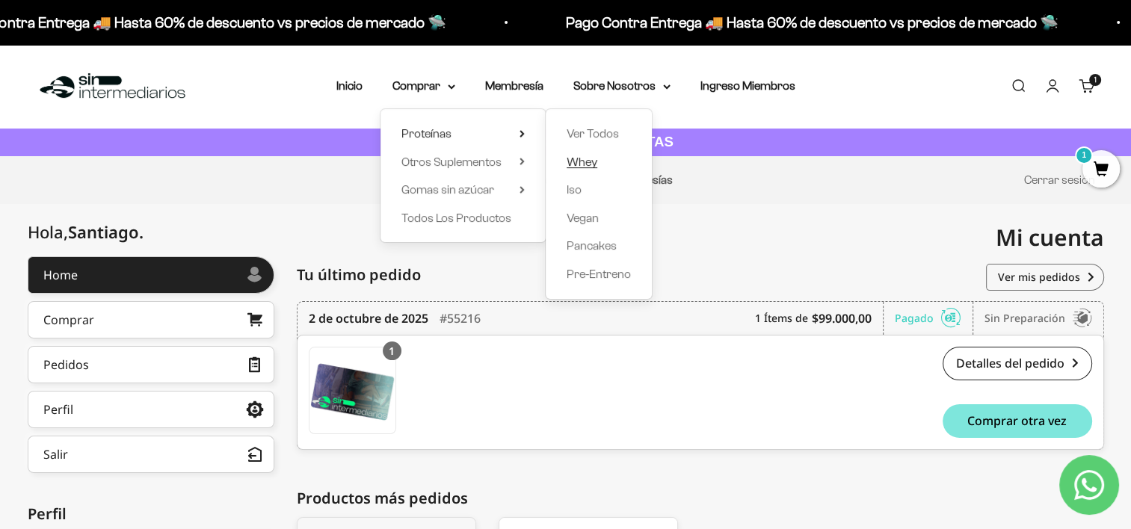
click at [588, 156] on span "Whey" at bounding box center [582, 162] width 31 height 13
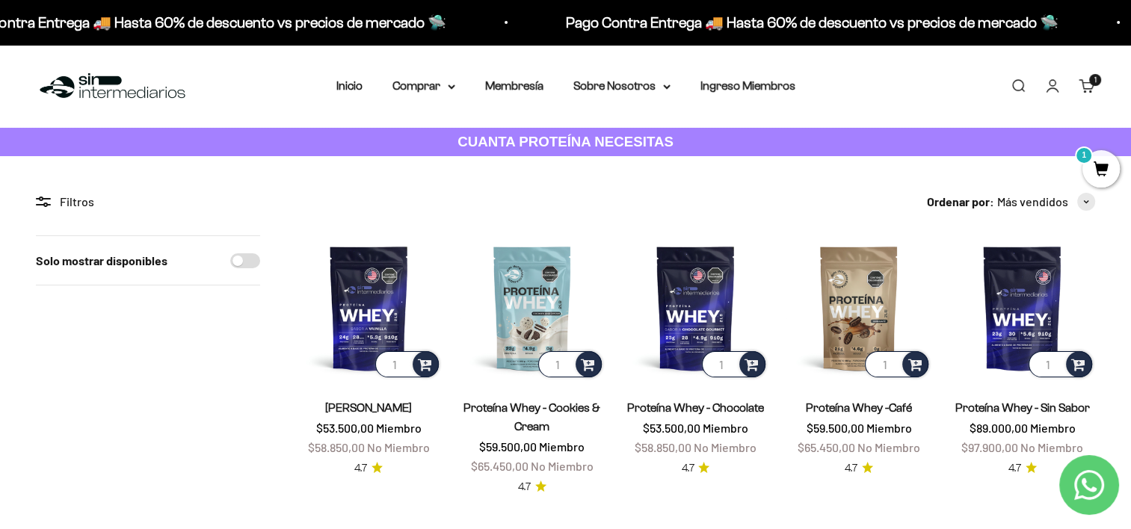
scroll to position [60, 0]
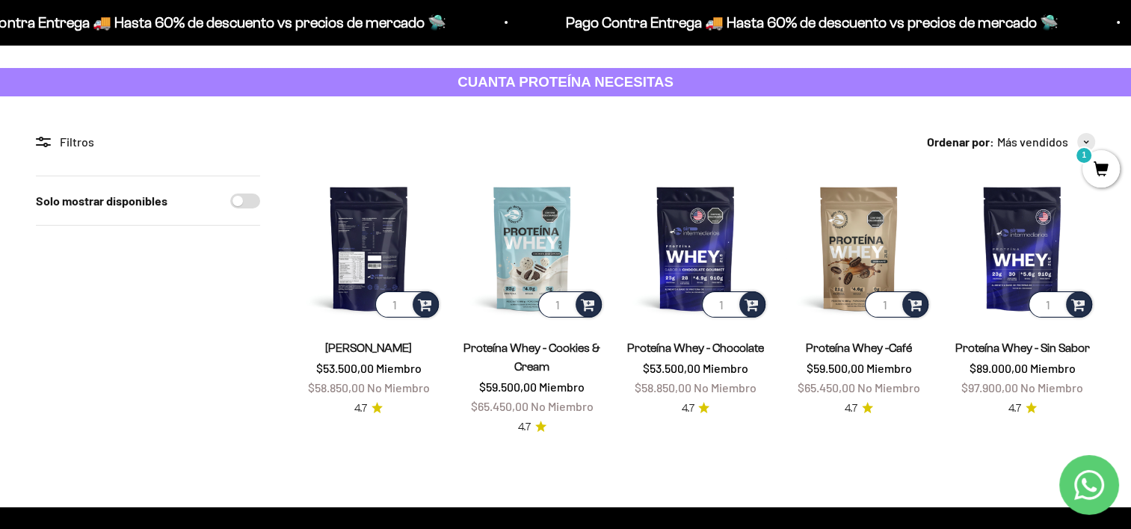
click at [356, 293] on img at bounding box center [369, 249] width 146 height 146
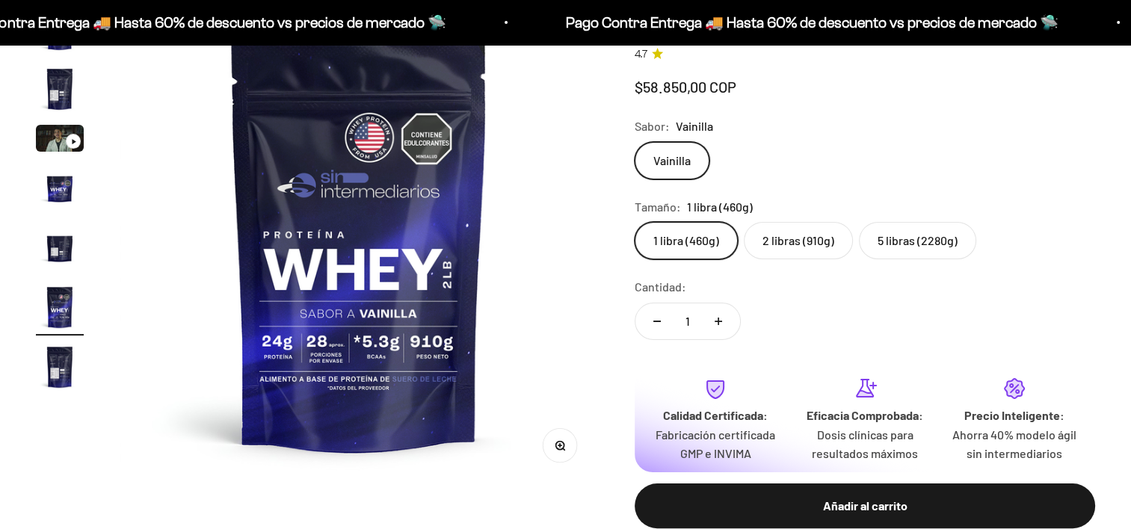
scroll to position [188, 0]
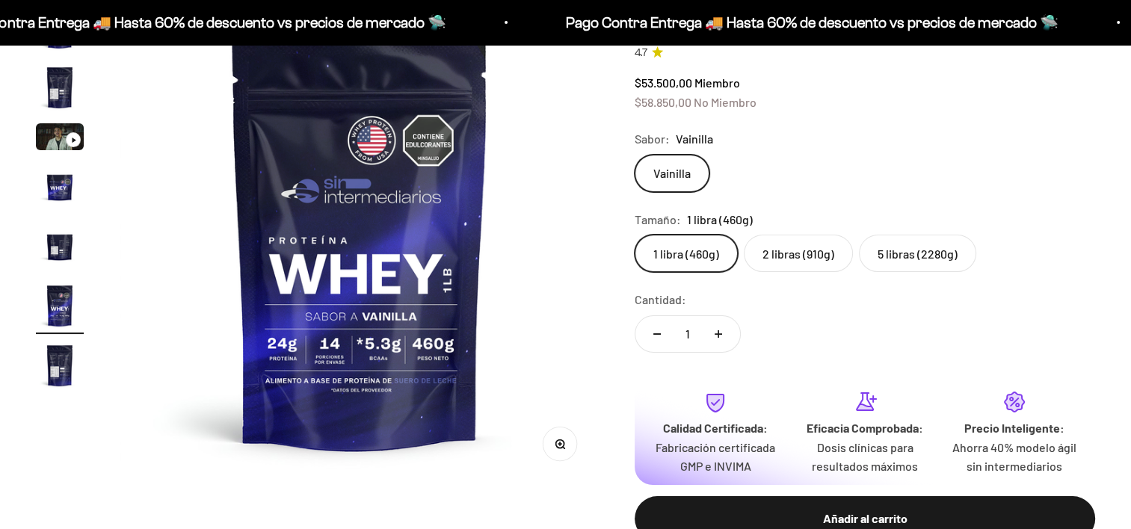
click at [802, 251] on label "2 libras (910g)" at bounding box center [798, 253] width 109 height 37
click at [635, 235] on input "2 libras (910g)" at bounding box center [634, 234] width 1 height 1
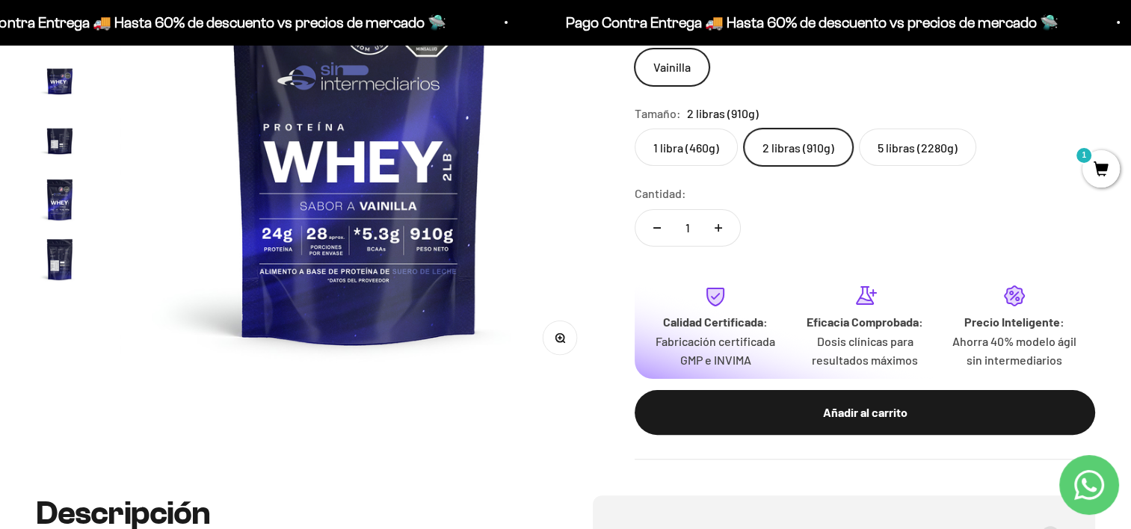
click at [1101, 162] on span "1" at bounding box center [1101, 168] width 37 height 37
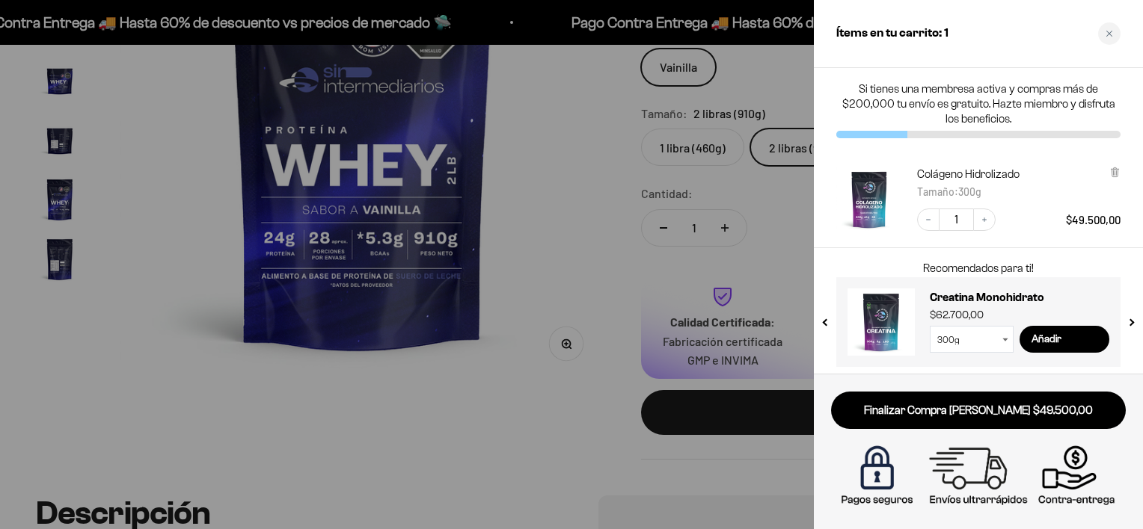
click at [718, 203] on div at bounding box center [571, 264] width 1143 height 529
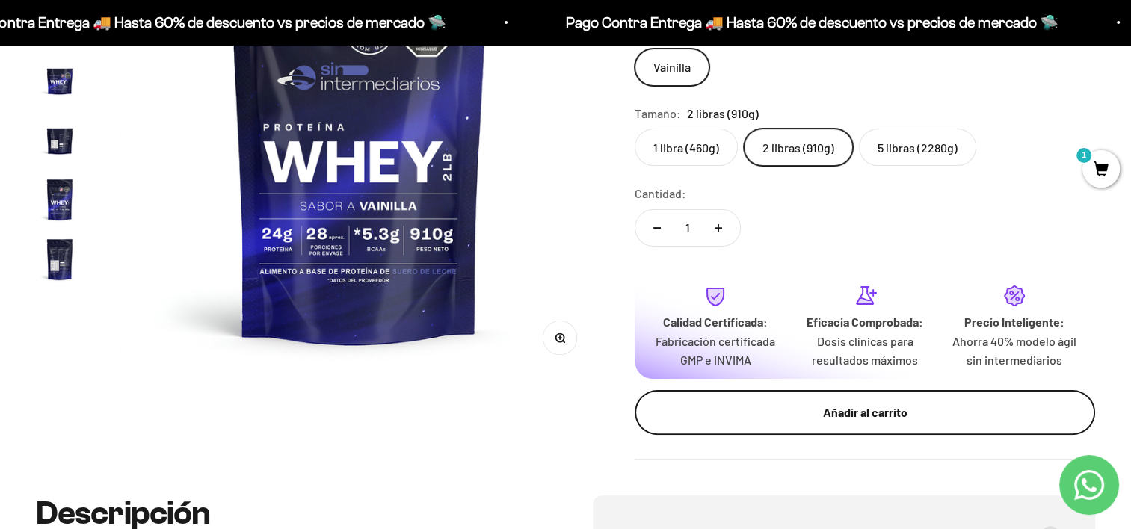
click at [858, 393] on button "Añadir al carrito" at bounding box center [865, 412] width 461 height 45
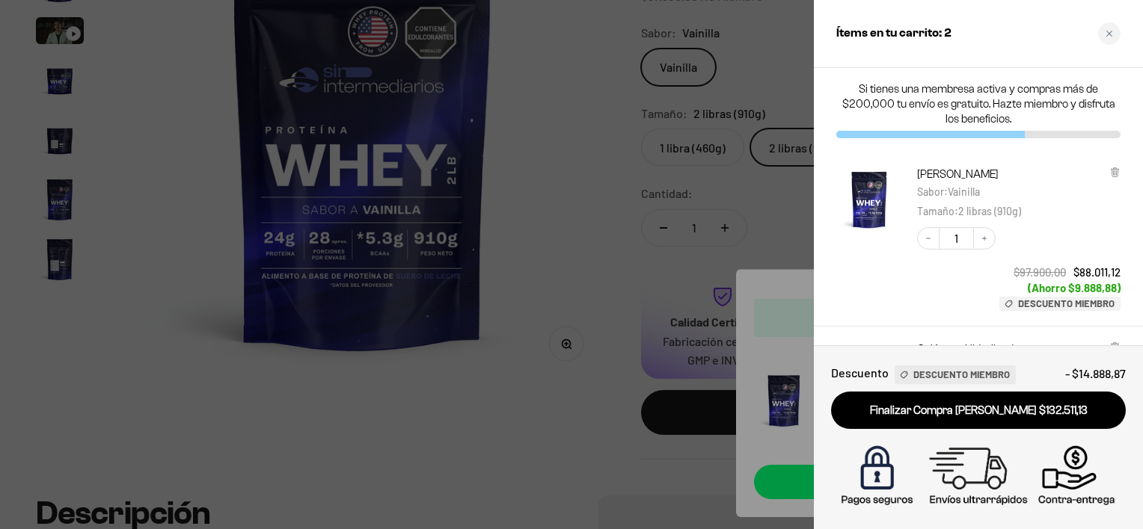
click at [577, 198] on div at bounding box center [571, 264] width 1143 height 529
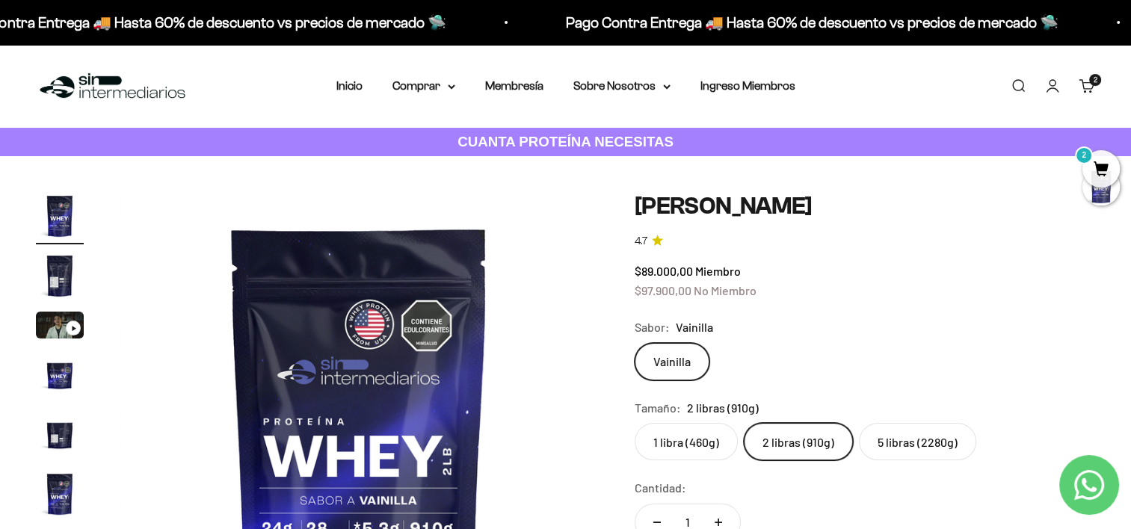
click at [1083, 89] on link "Carrito 2" at bounding box center [1087, 86] width 16 height 16
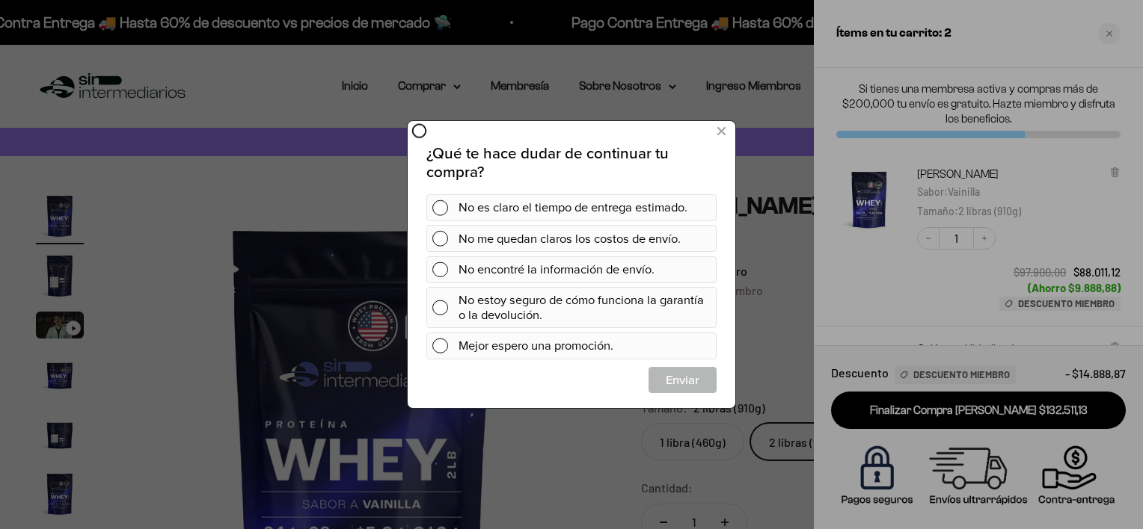
click at [722, 144] on div "¿Qué te hace dudar de continuar tu compra? No es claro el tiempo de entrega est…" at bounding box center [572, 264] width 328 height 288
click at [720, 136] on icon at bounding box center [721, 132] width 8 height 20
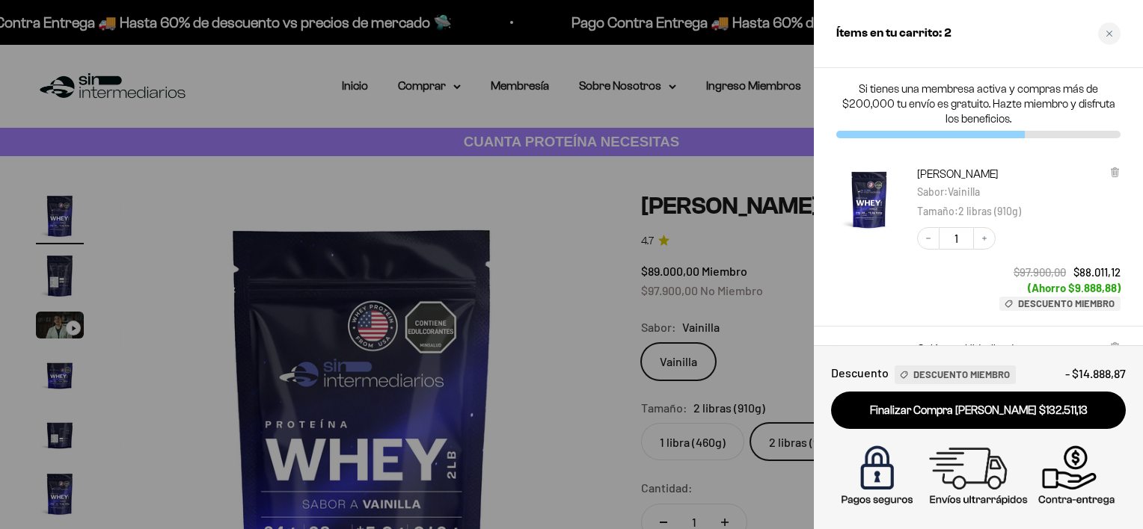
scroll to position [39, 0]
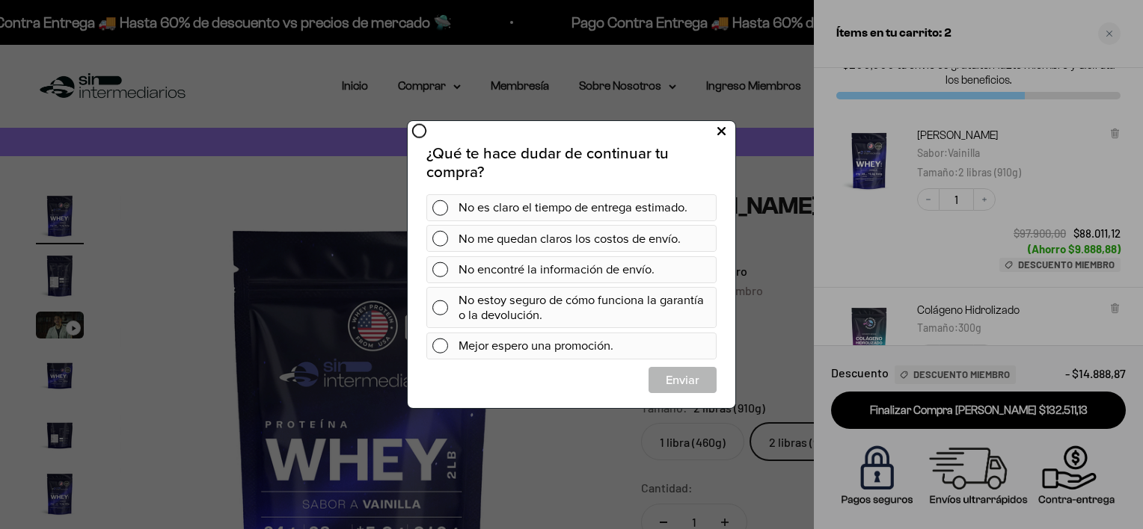
click at [727, 132] on button at bounding box center [721, 132] width 28 height 25
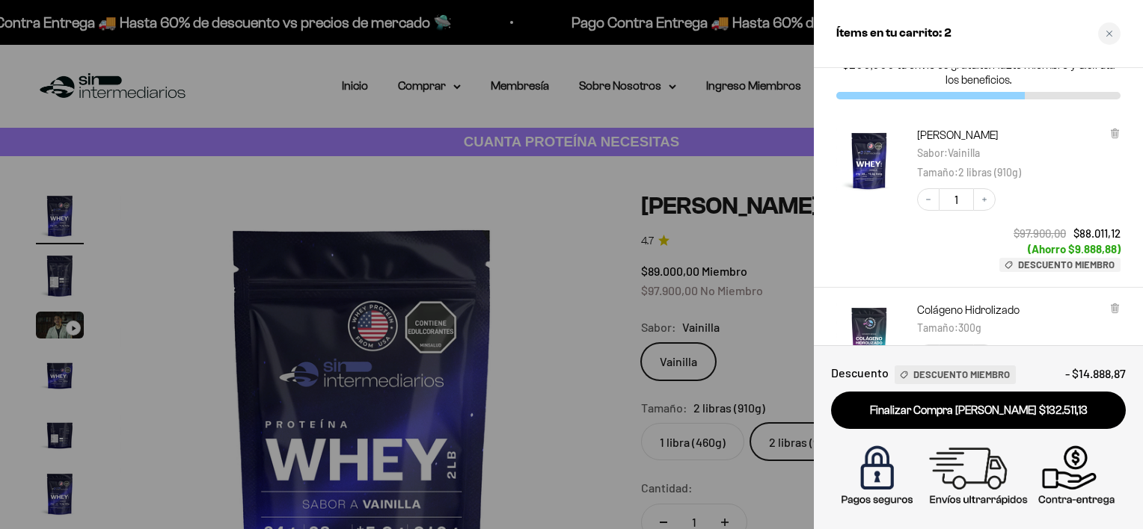
scroll to position [268, 0]
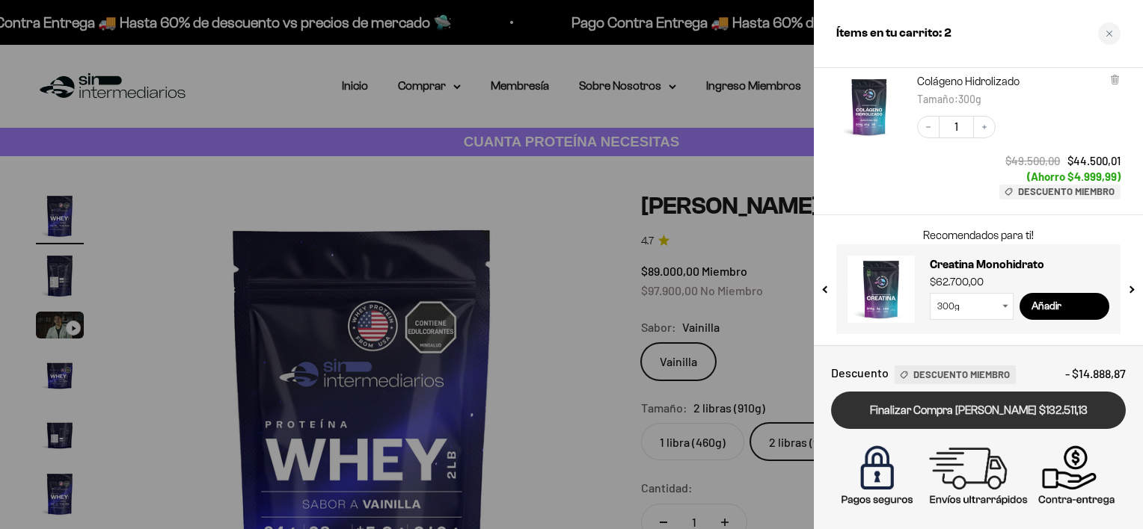
click at [1051, 423] on link "Finalizar Compra [PERSON_NAME] $132.511,13" at bounding box center [978, 411] width 295 height 38
